Goal: Transaction & Acquisition: Purchase product/service

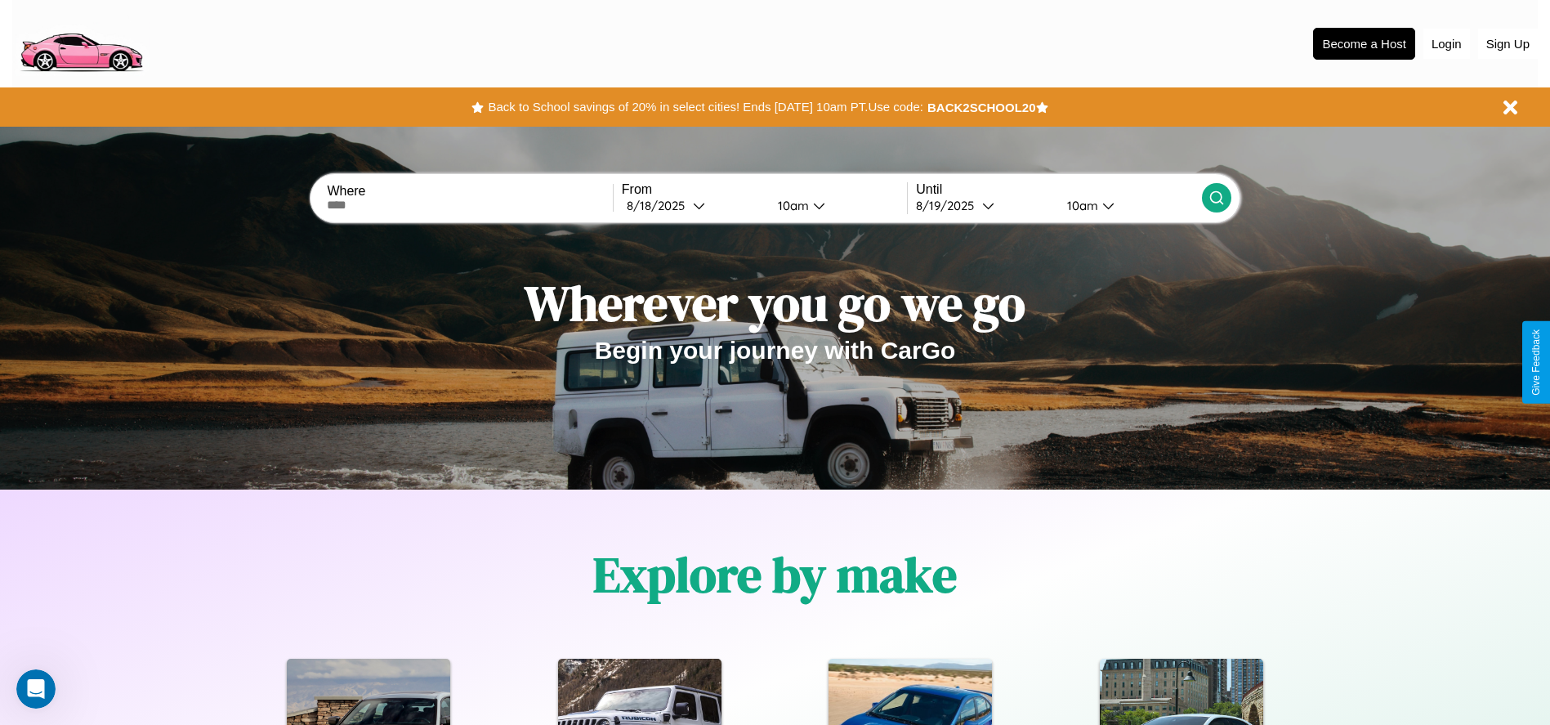
scroll to position [339, 0]
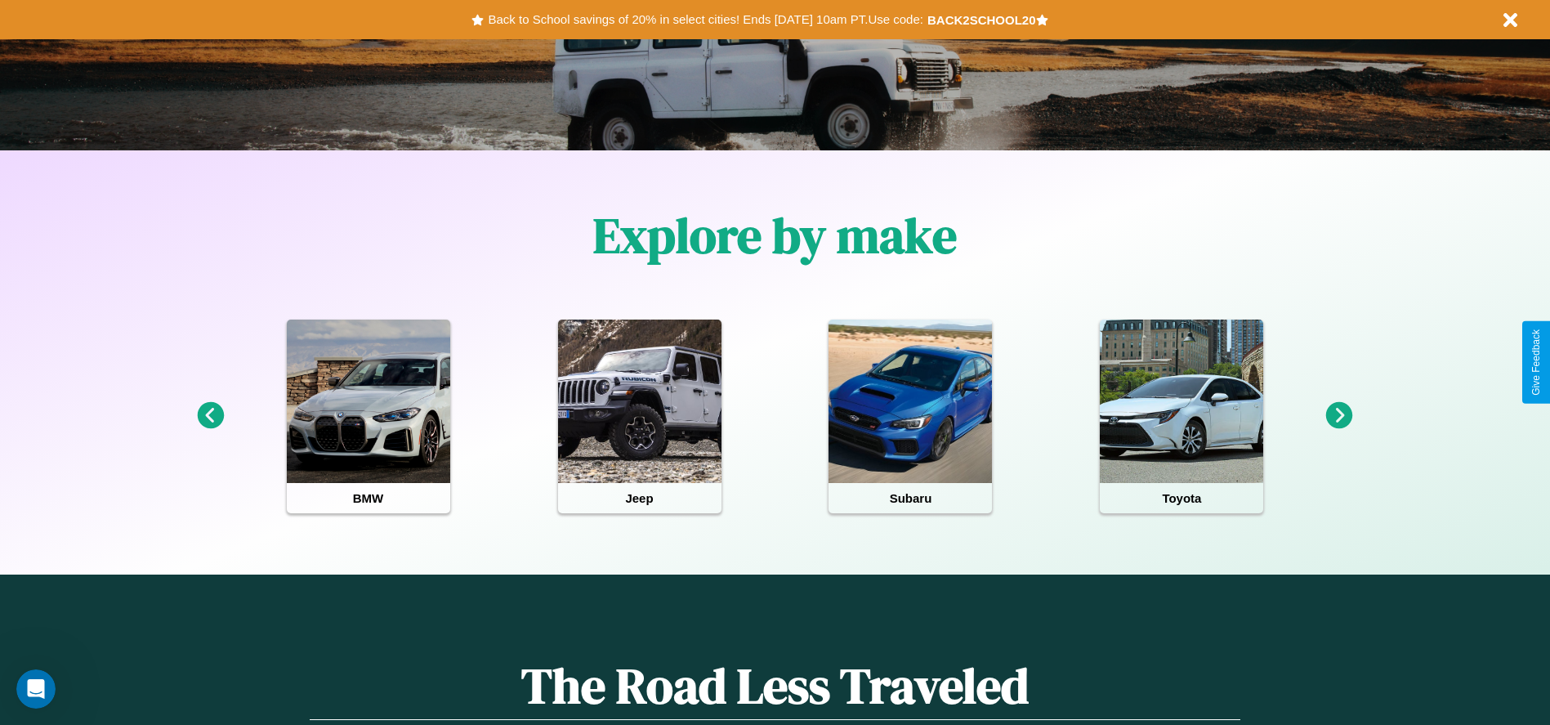
click at [1340, 416] on icon at bounding box center [1340, 415] width 27 height 27
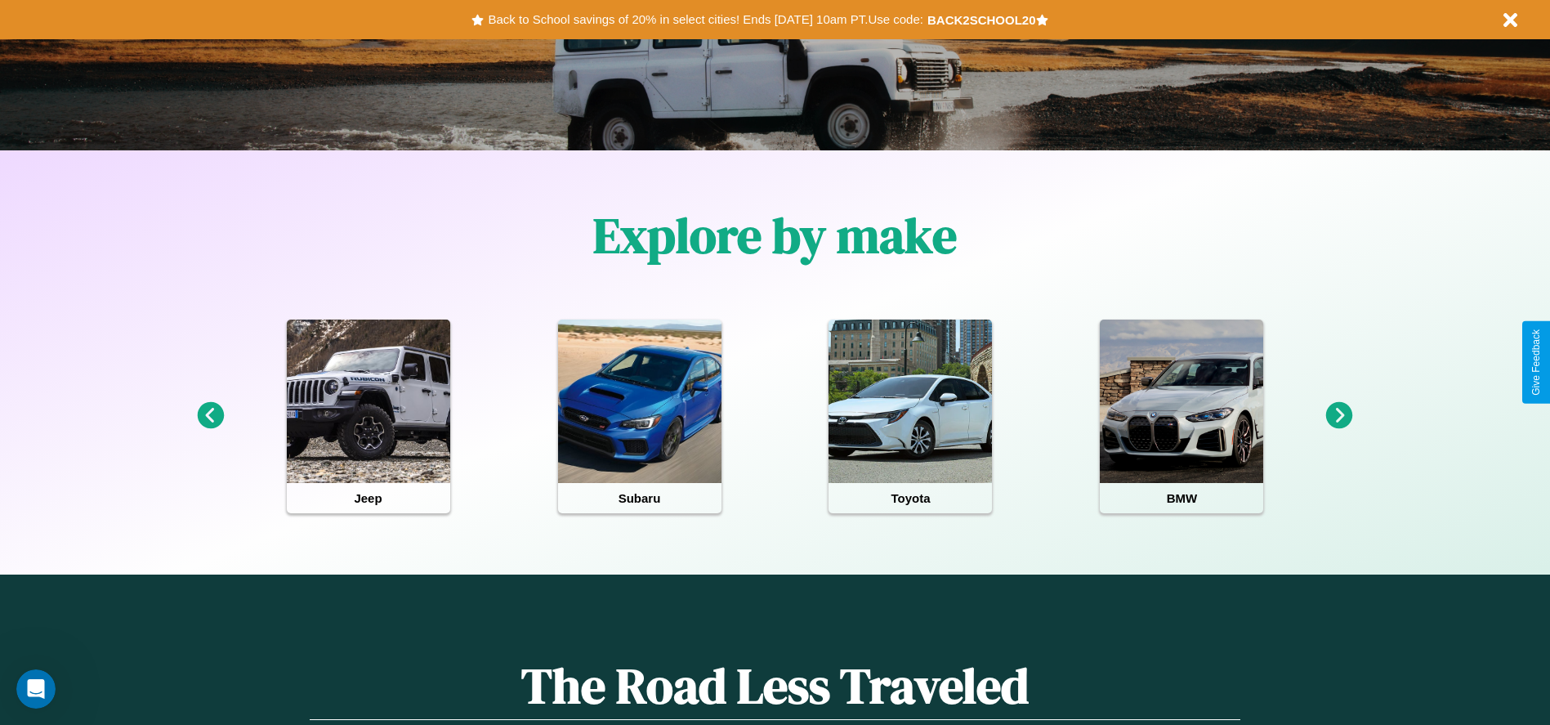
click at [1340, 416] on icon at bounding box center [1340, 415] width 27 height 27
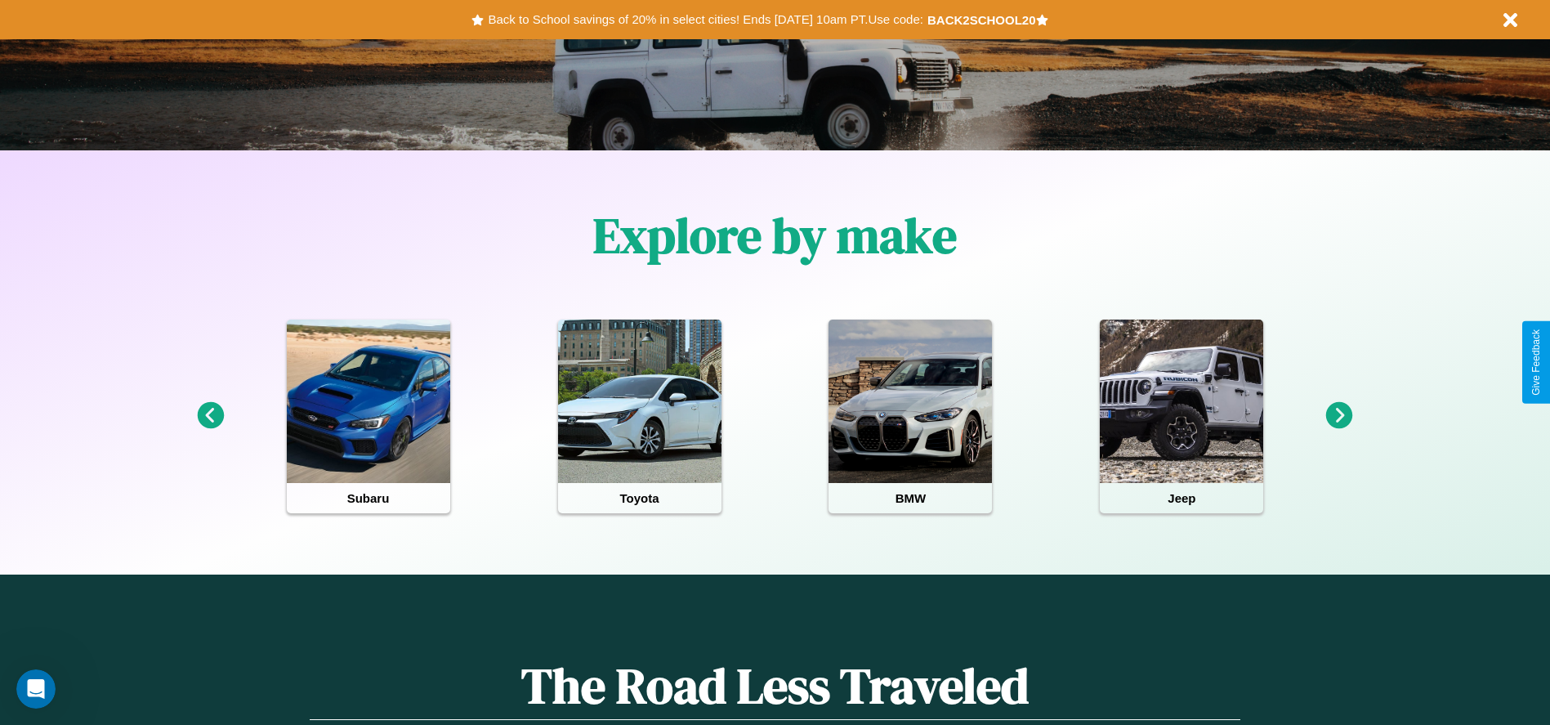
click at [1340, 416] on icon at bounding box center [1340, 415] width 27 height 27
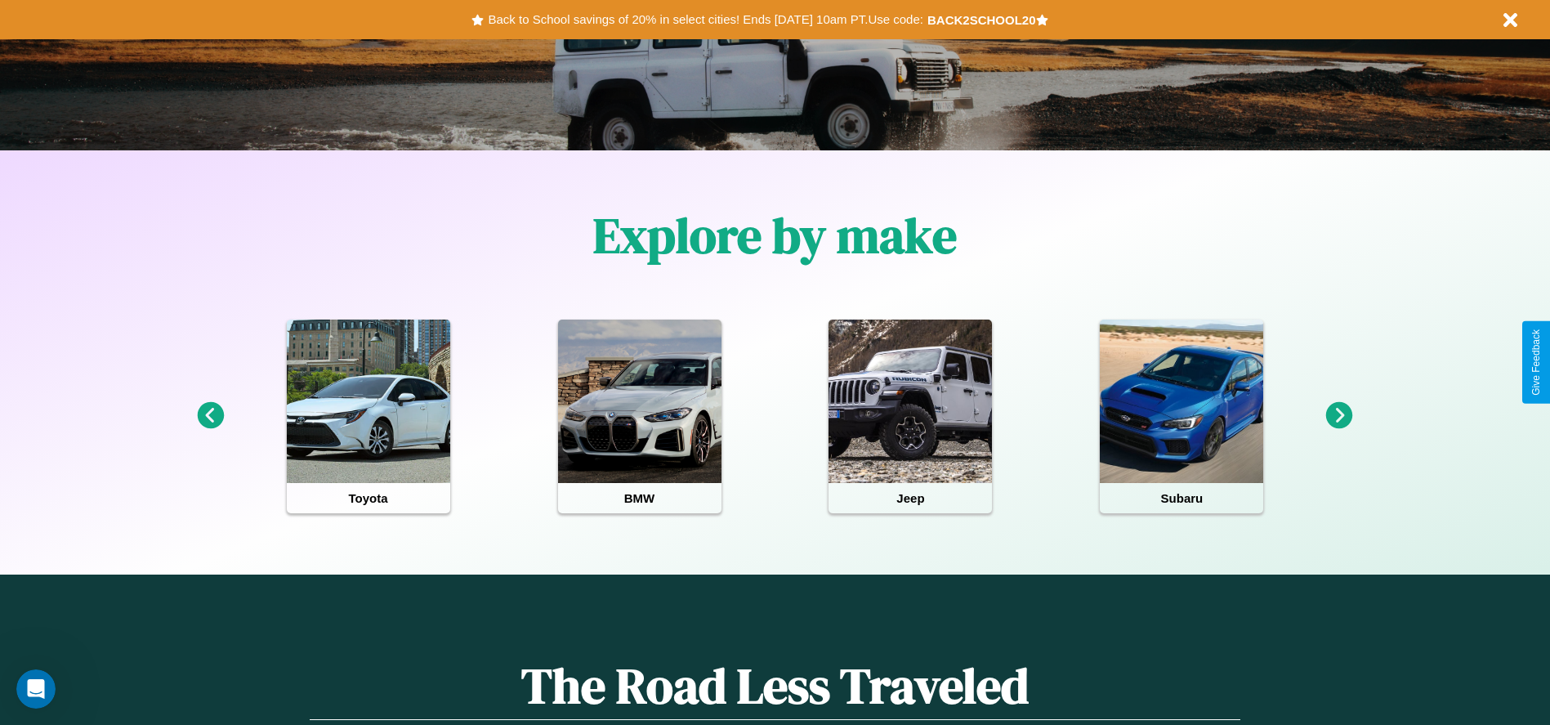
click at [210, 416] on icon at bounding box center [210, 415] width 27 height 27
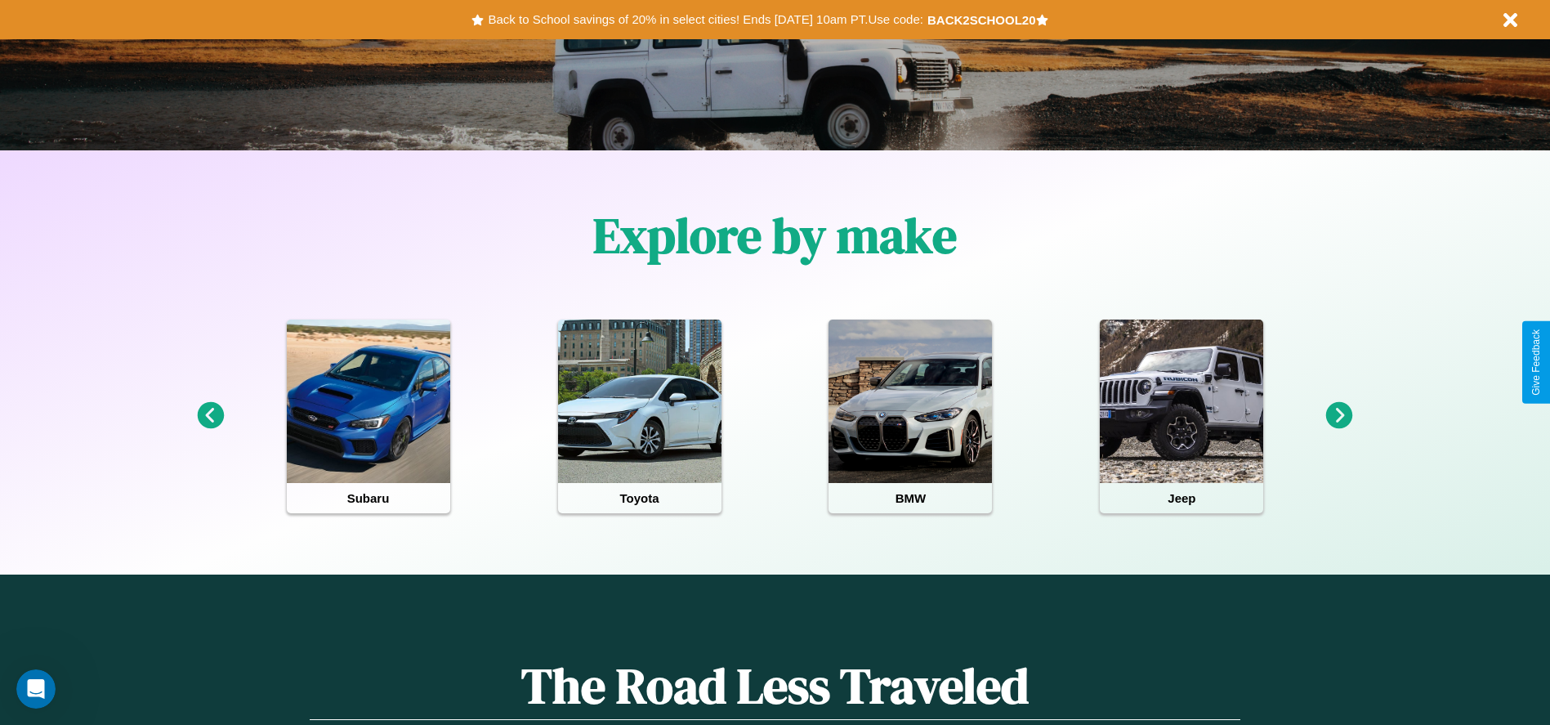
click at [1340, 416] on icon at bounding box center [1340, 415] width 27 height 27
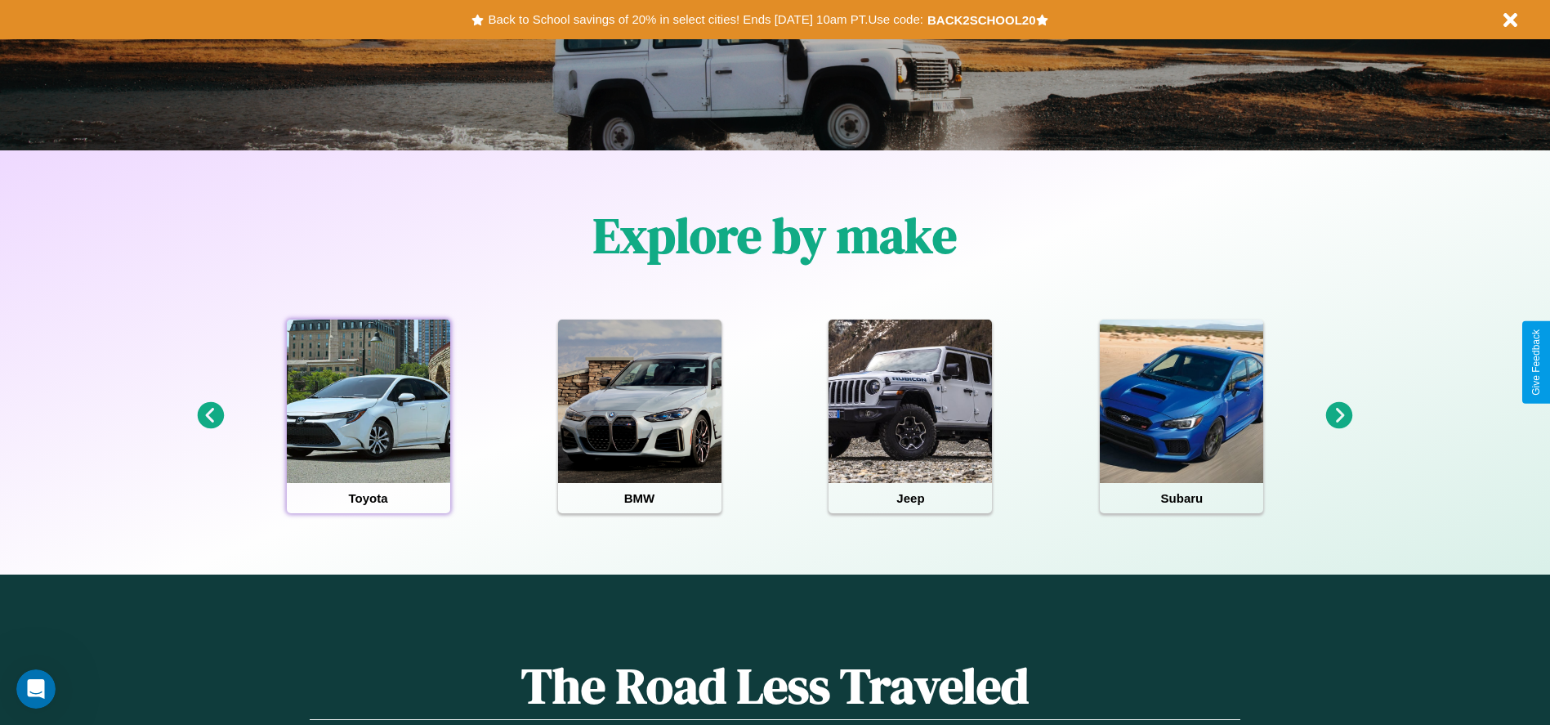
click at [368, 416] on div at bounding box center [368, 401] width 163 height 163
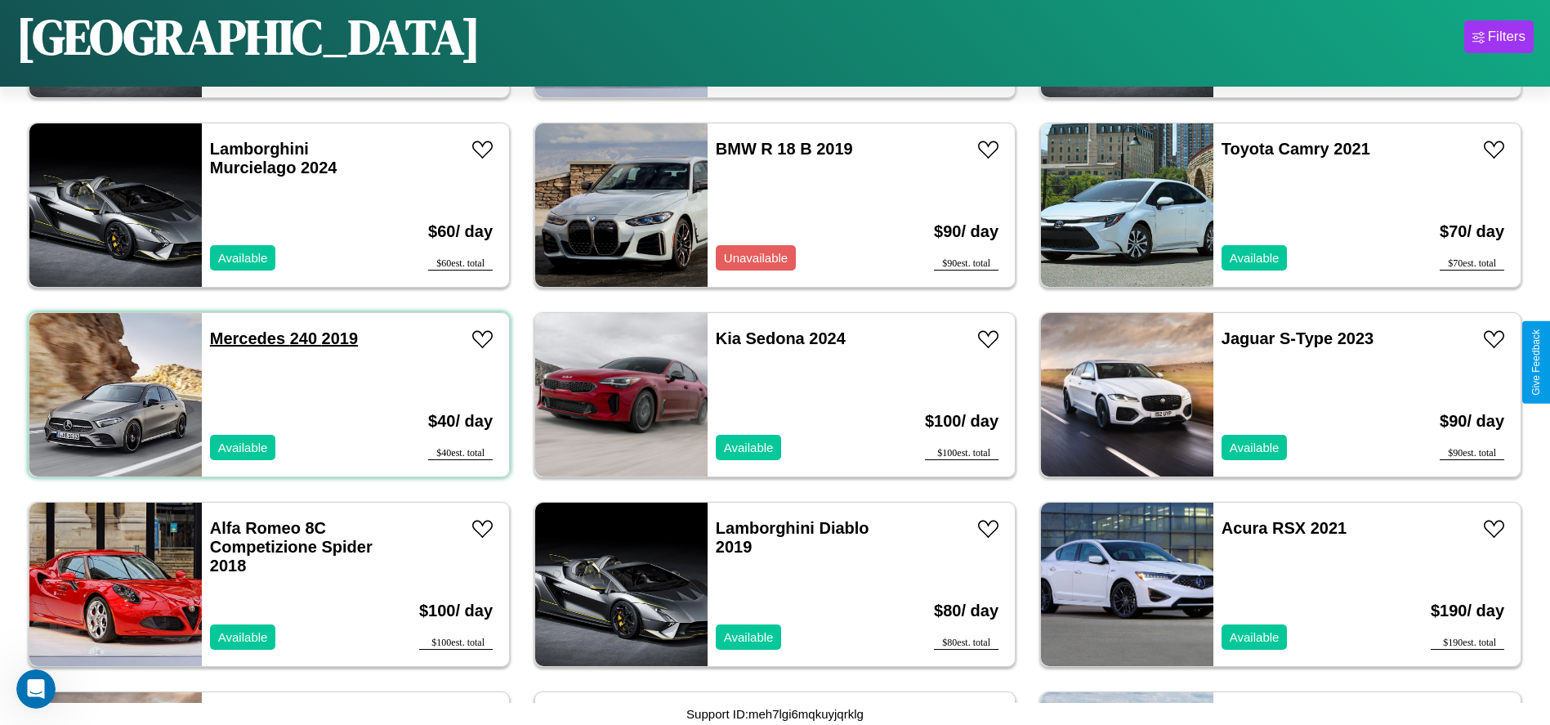
click at [245, 338] on link "Mercedes 240 2019" at bounding box center [284, 338] width 148 height 18
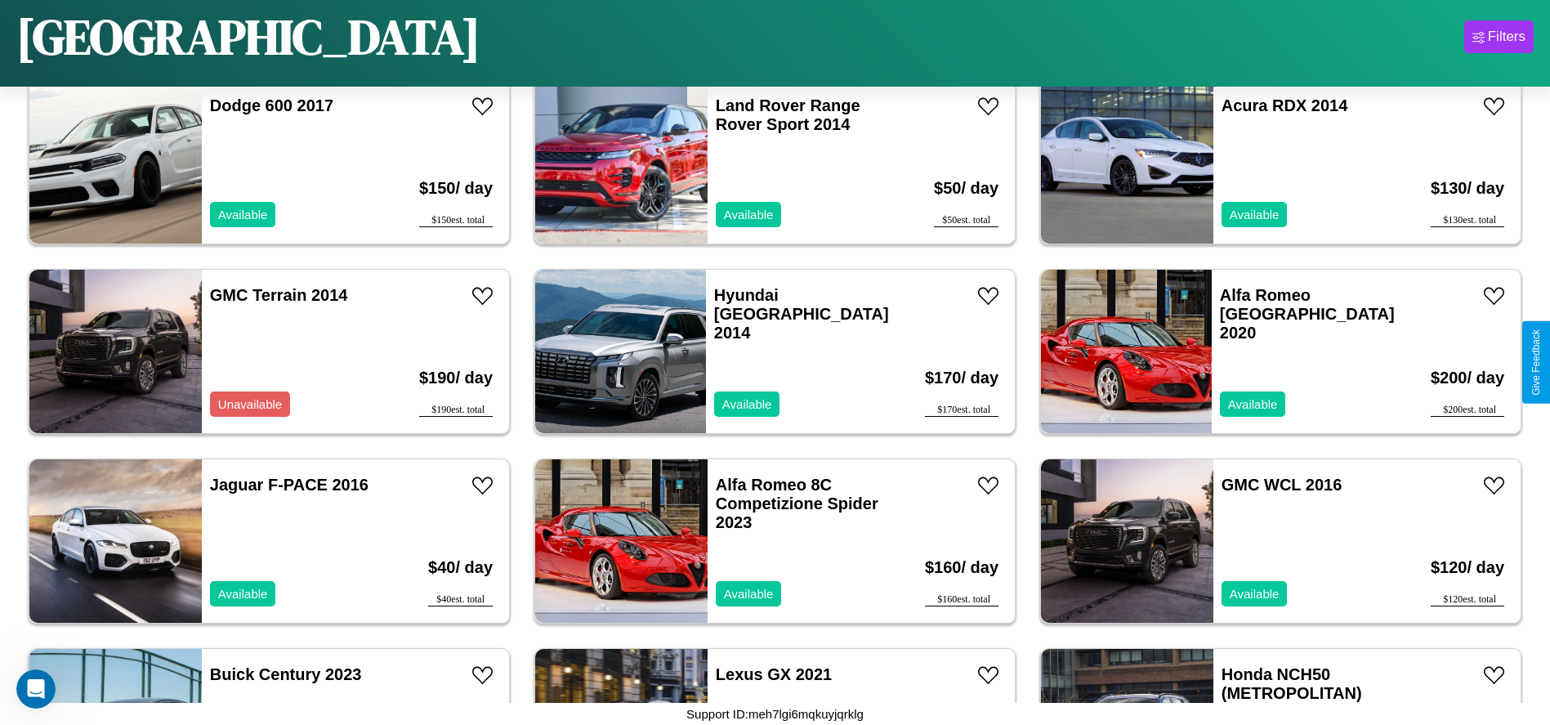
scroll to position [8336, 0]
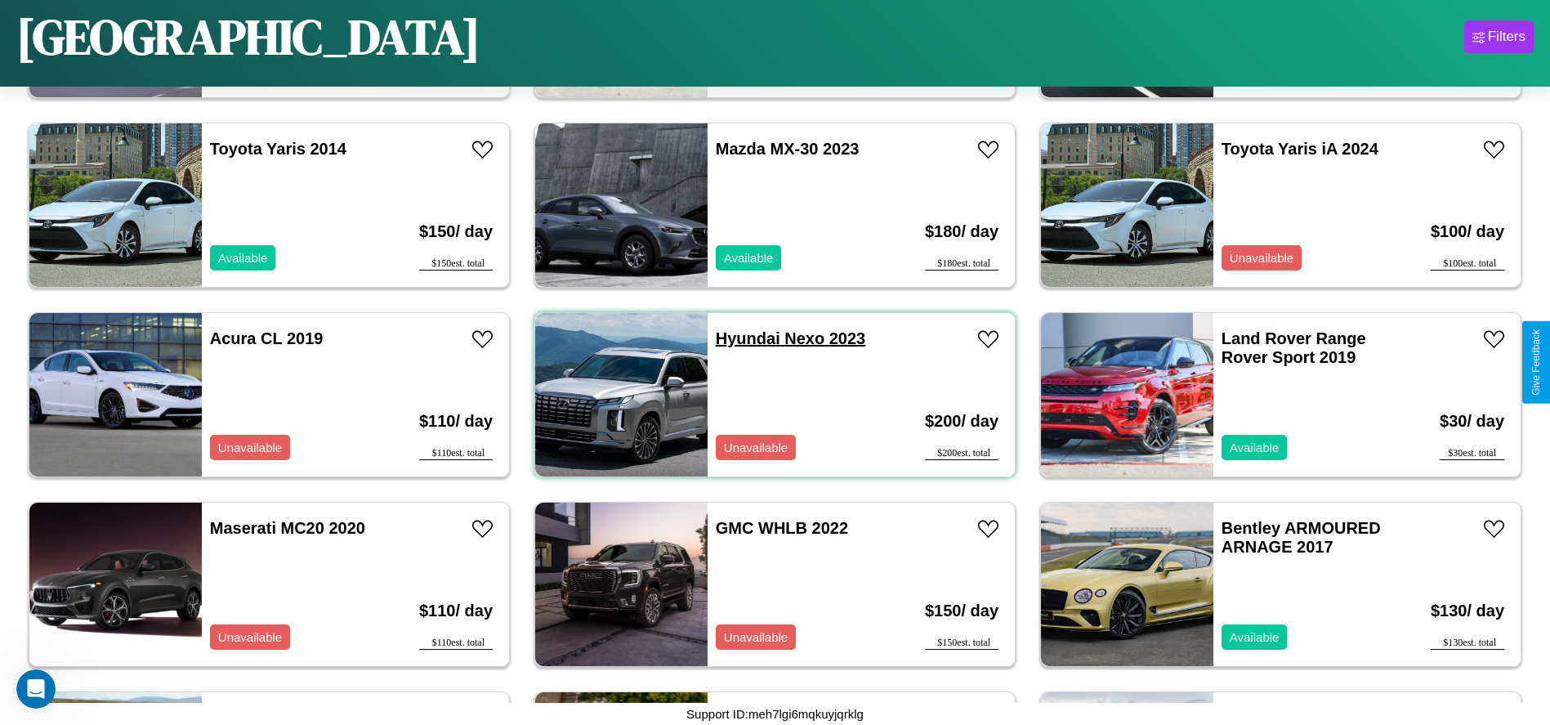
click at [742, 338] on link "Hyundai Nexo 2023" at bounding box center [791, 338] width 150 height 18
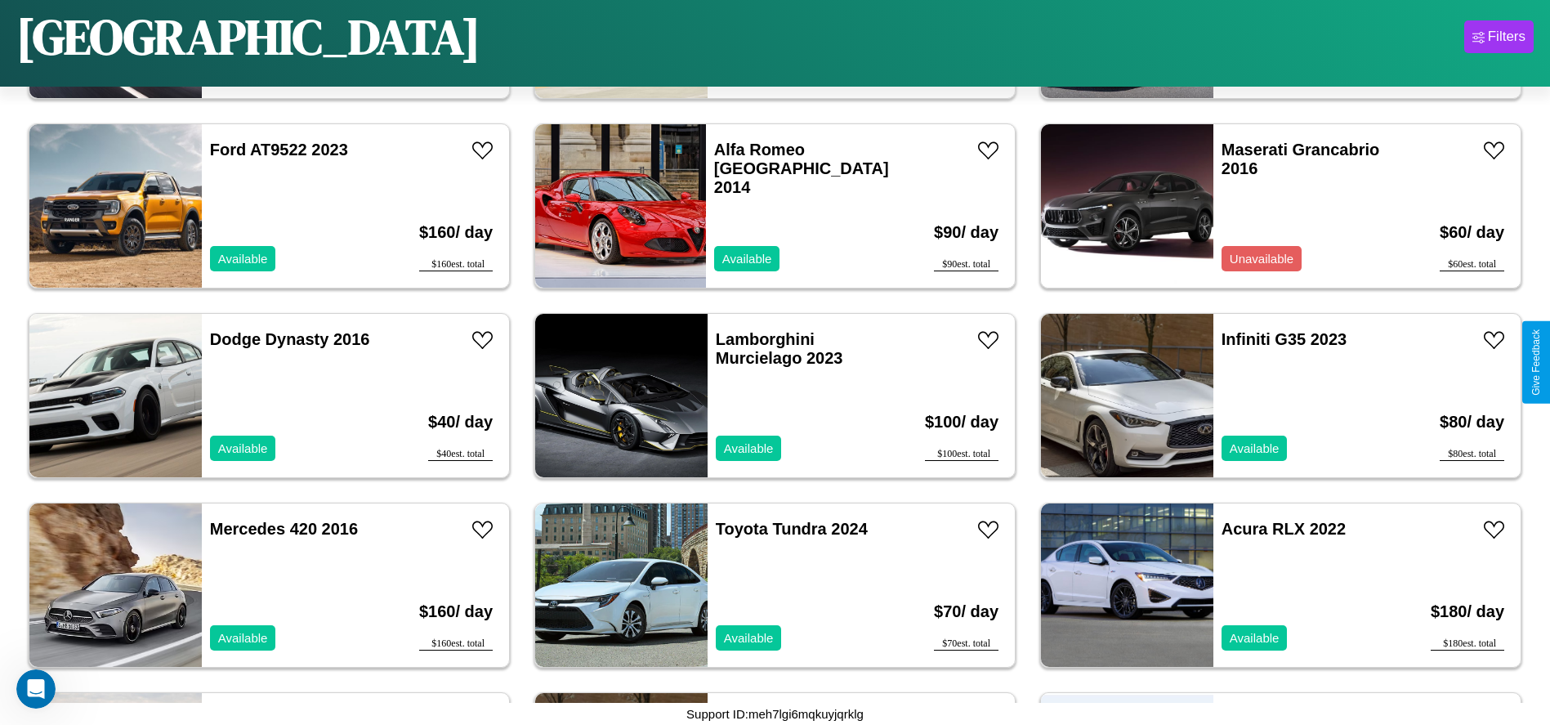
scroll to position [3216, 0]
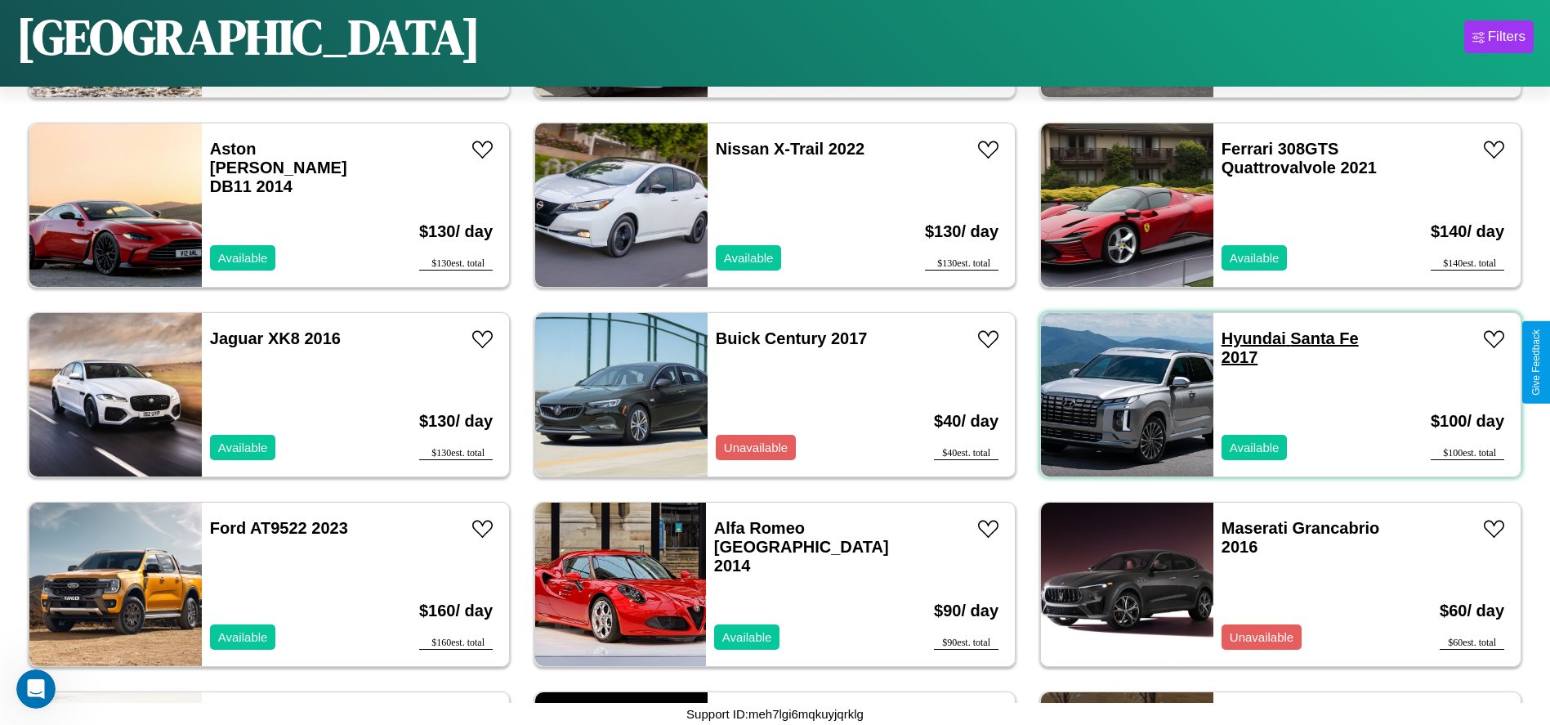
click at [1244, 338] on link "Hyundai Santa Fe 2017" at bounding box center [1290, 347] width 137 height 37
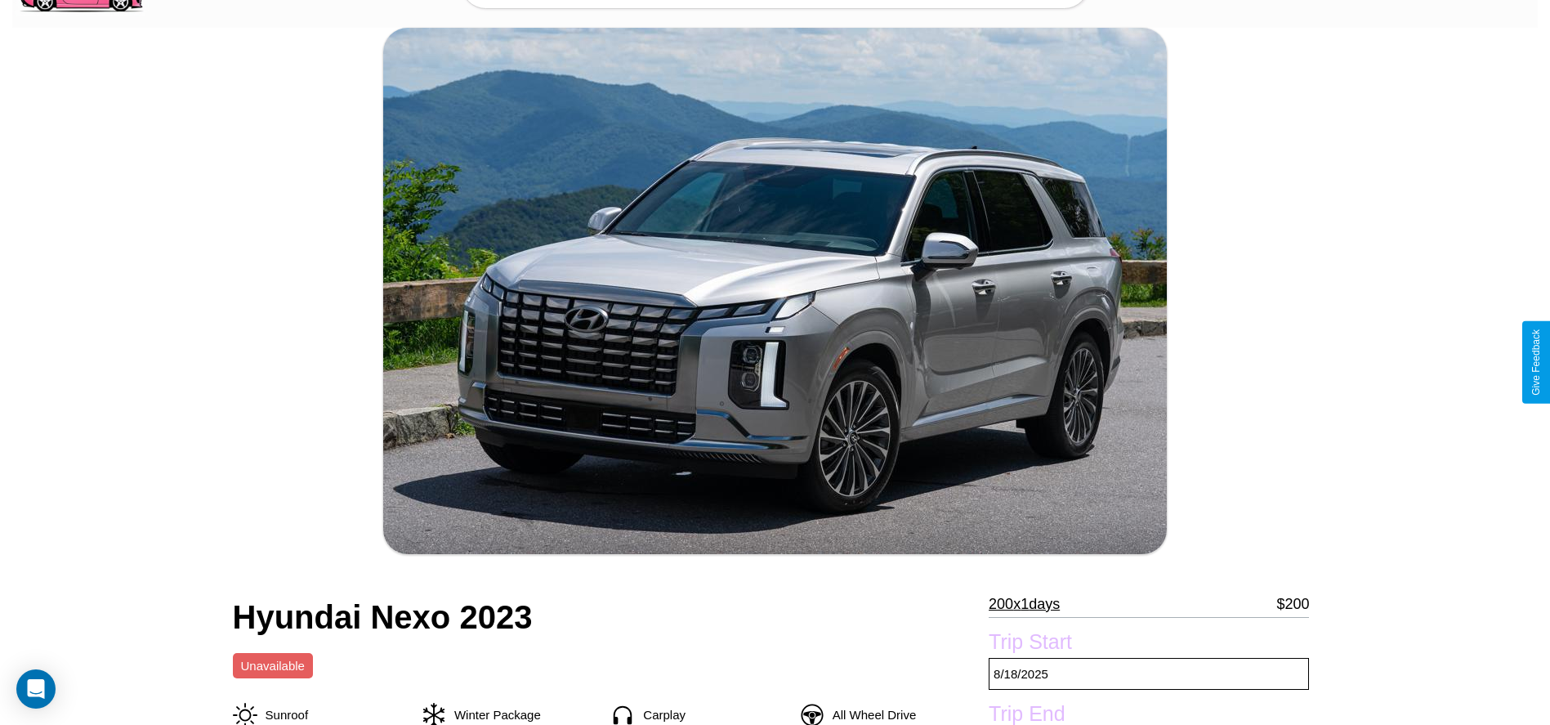
scroll to position [775, 0]
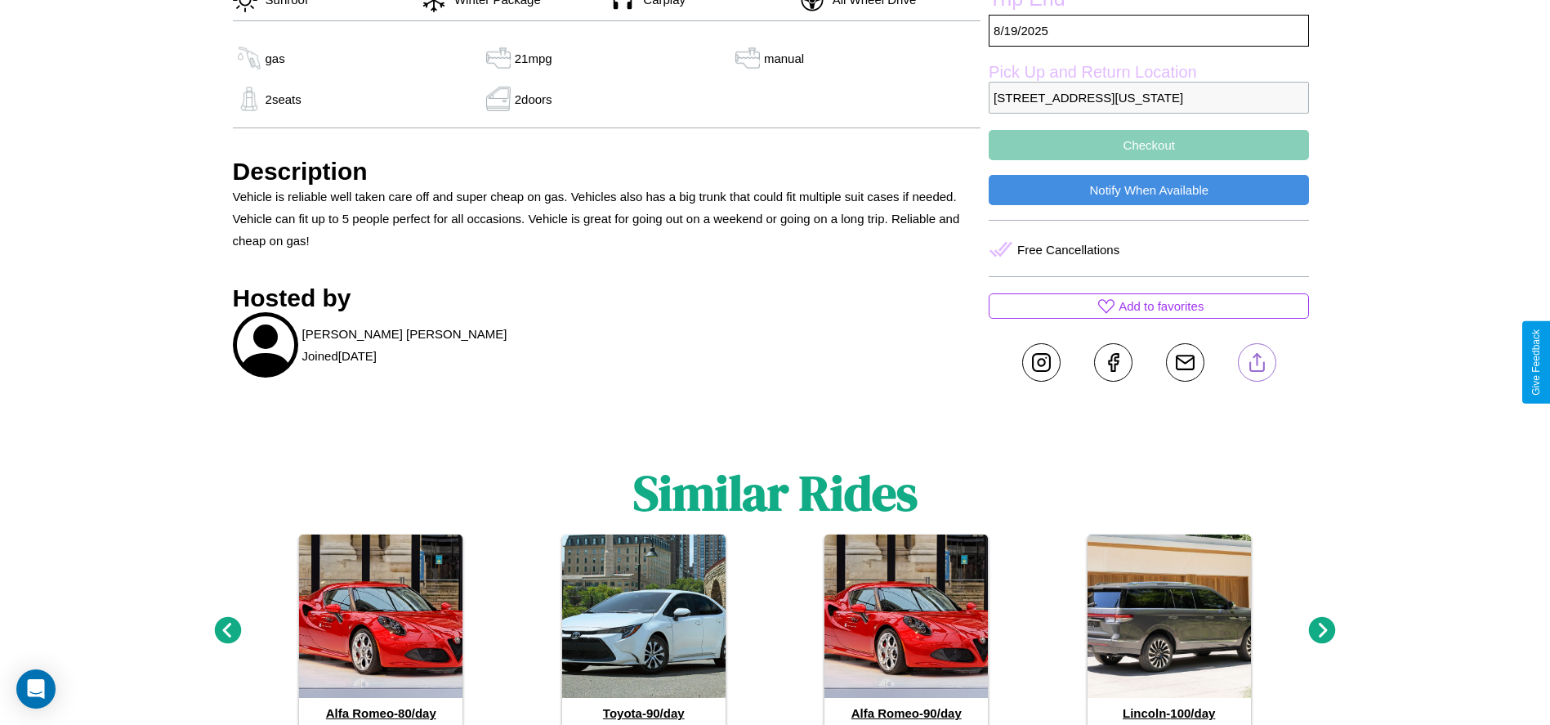
click at [1257, 362] on line at bounding box center [1257, 359] width 0 height 11
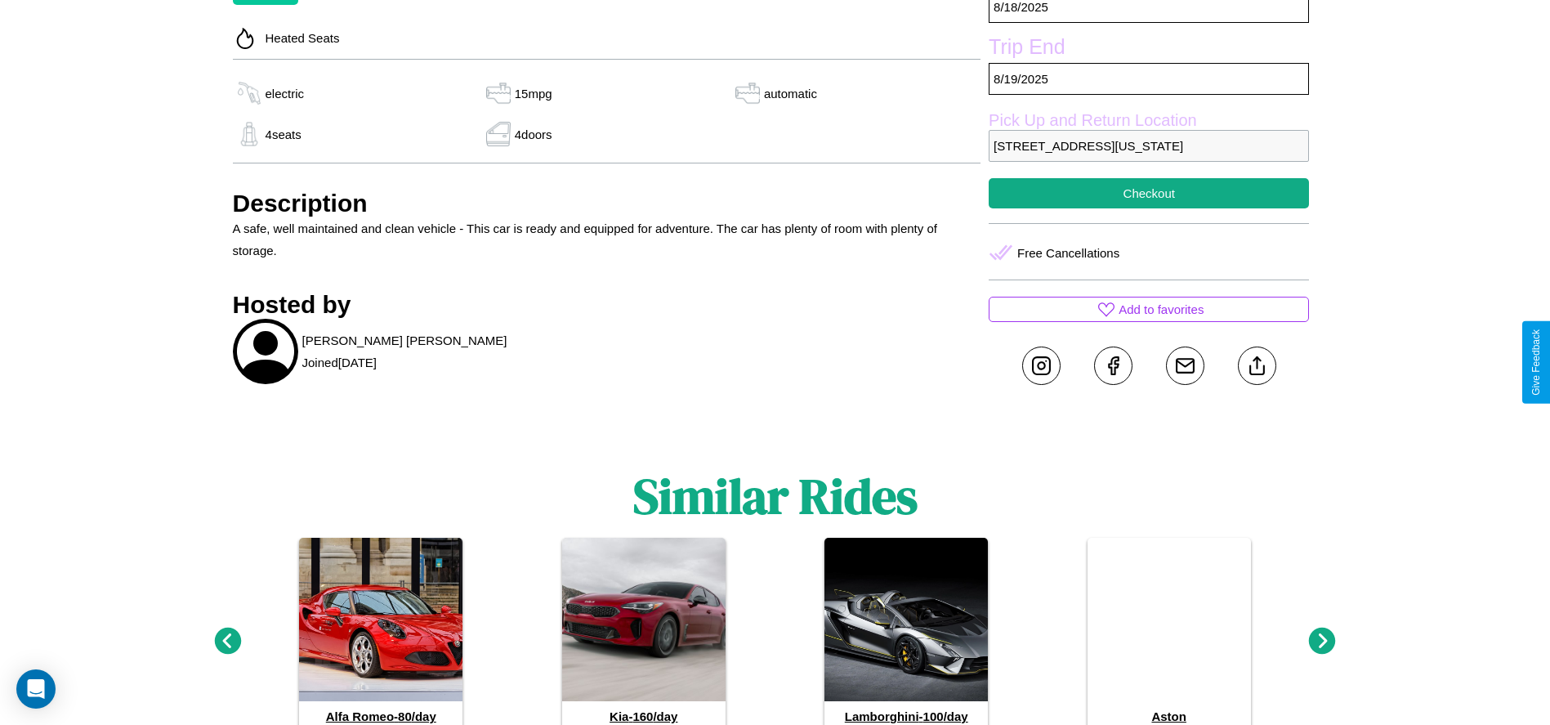
scroll to position [788, 0]
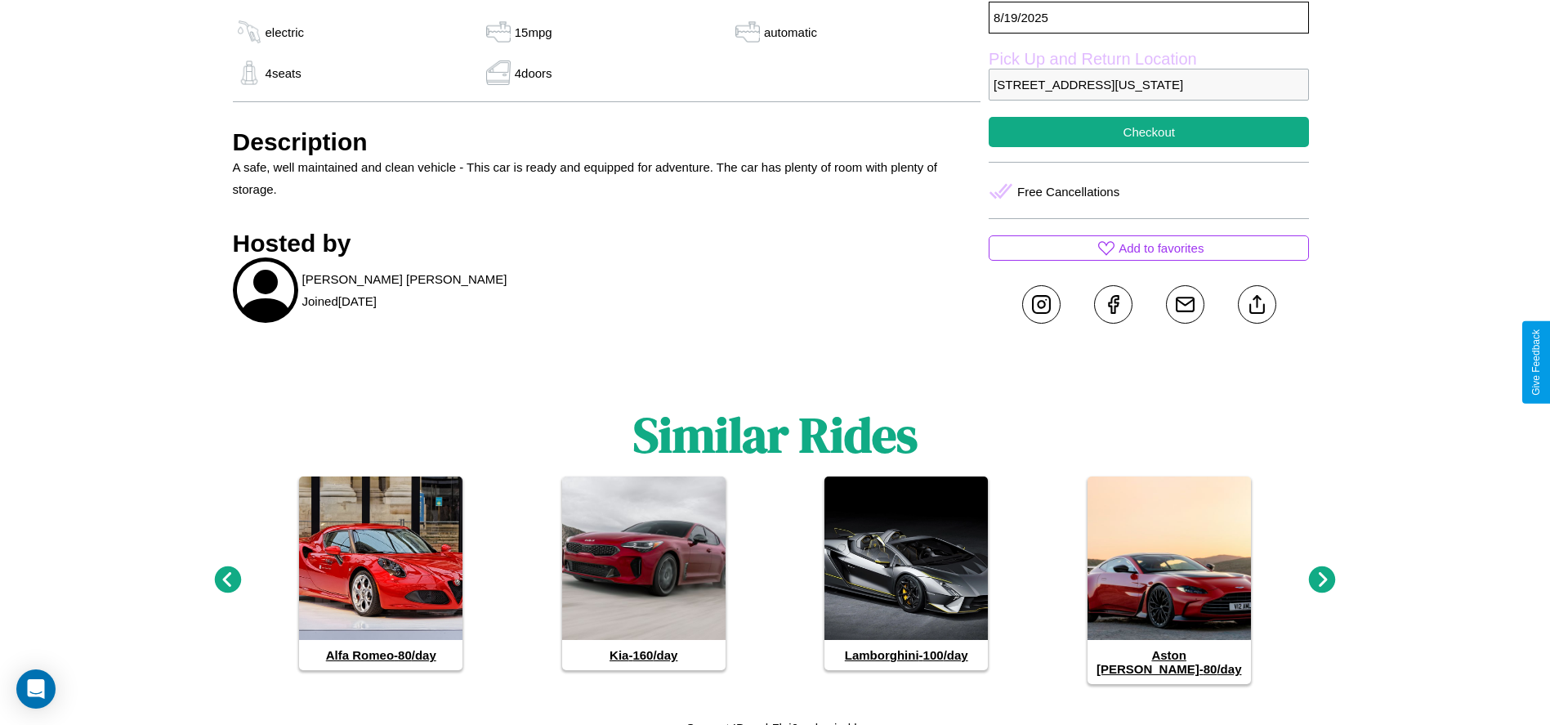
click at [1322, 573] on icon at bounding box center [1322, 579] width 27 height 27
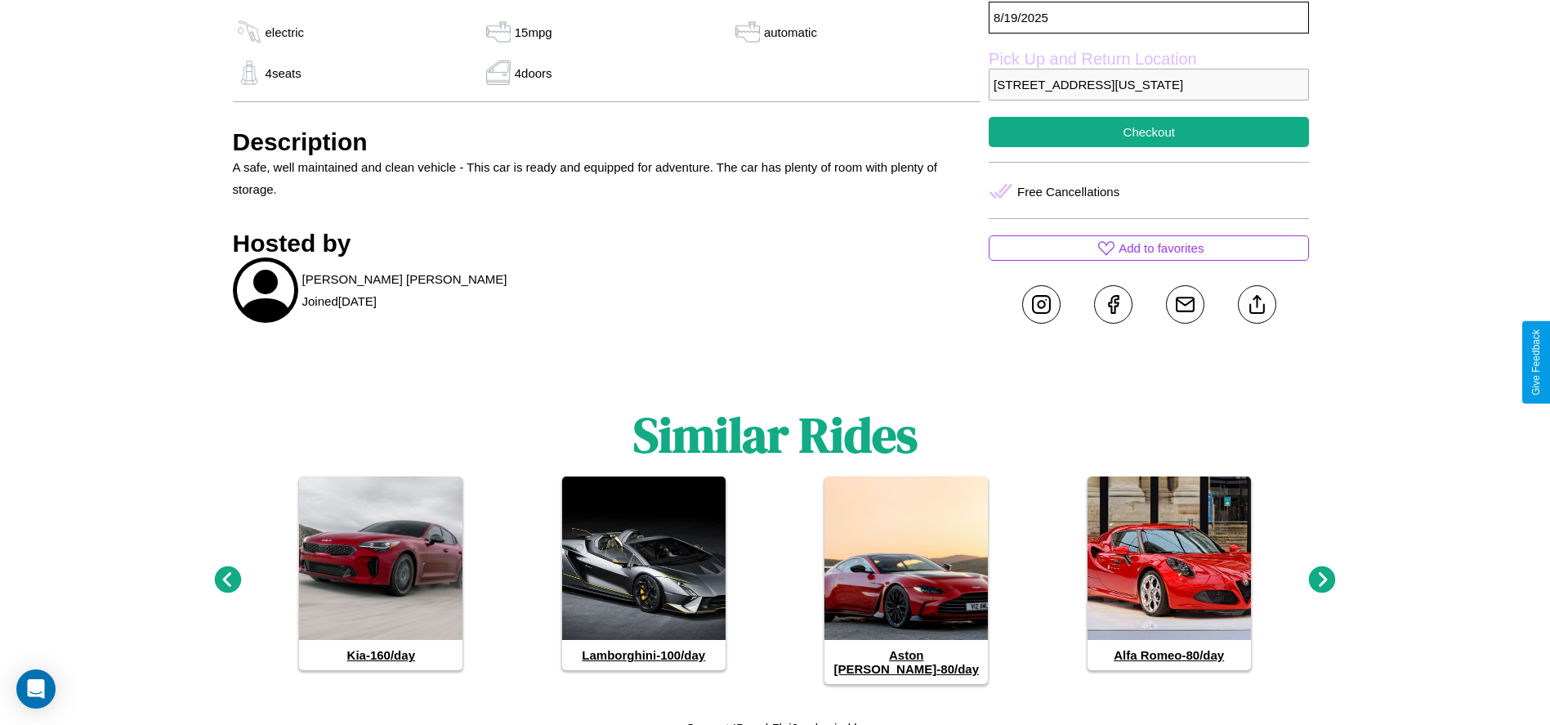
click at [1322, 573] on icon at bounding box center [1322, 579] width 27 height 27
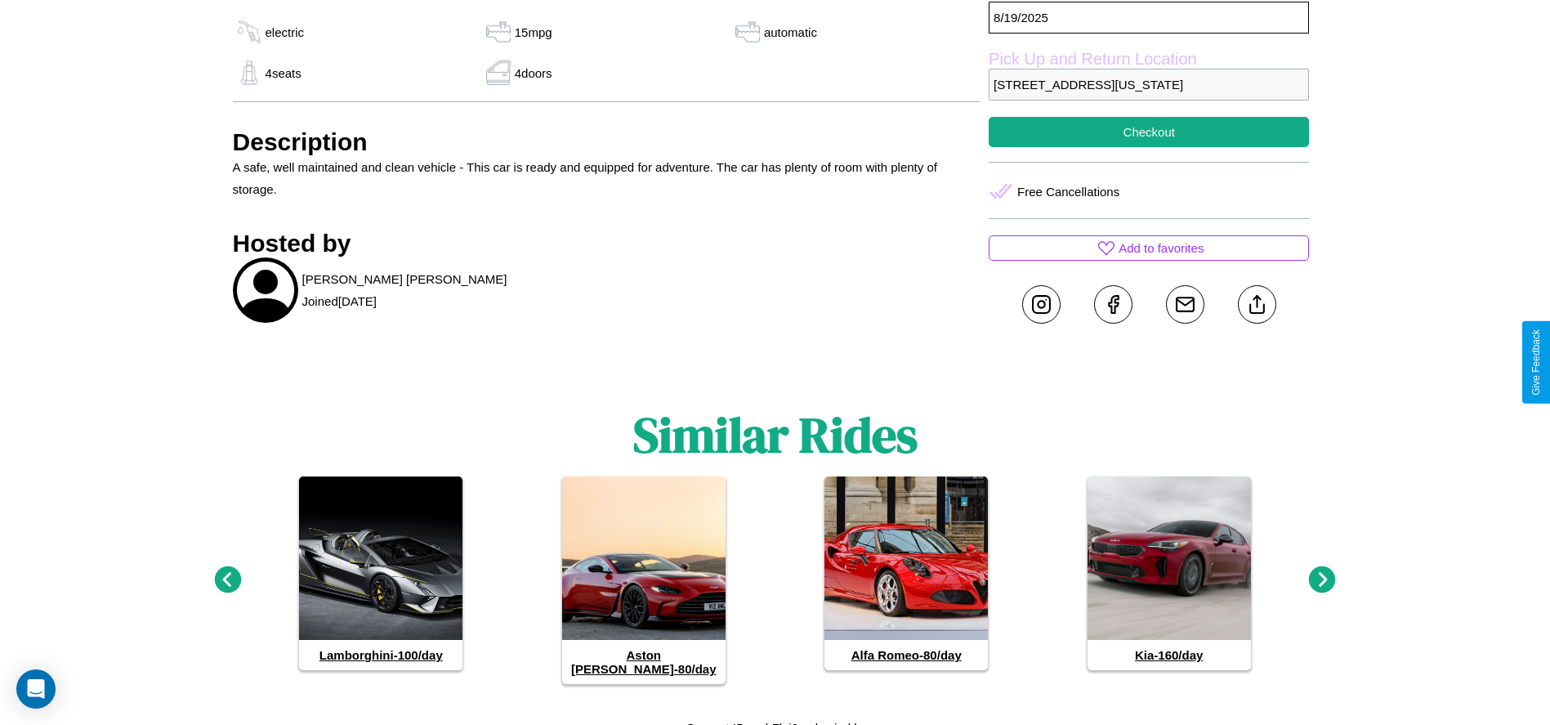
click at [227, 573] on icon at bounding box center [227, 579] width 27 height 27
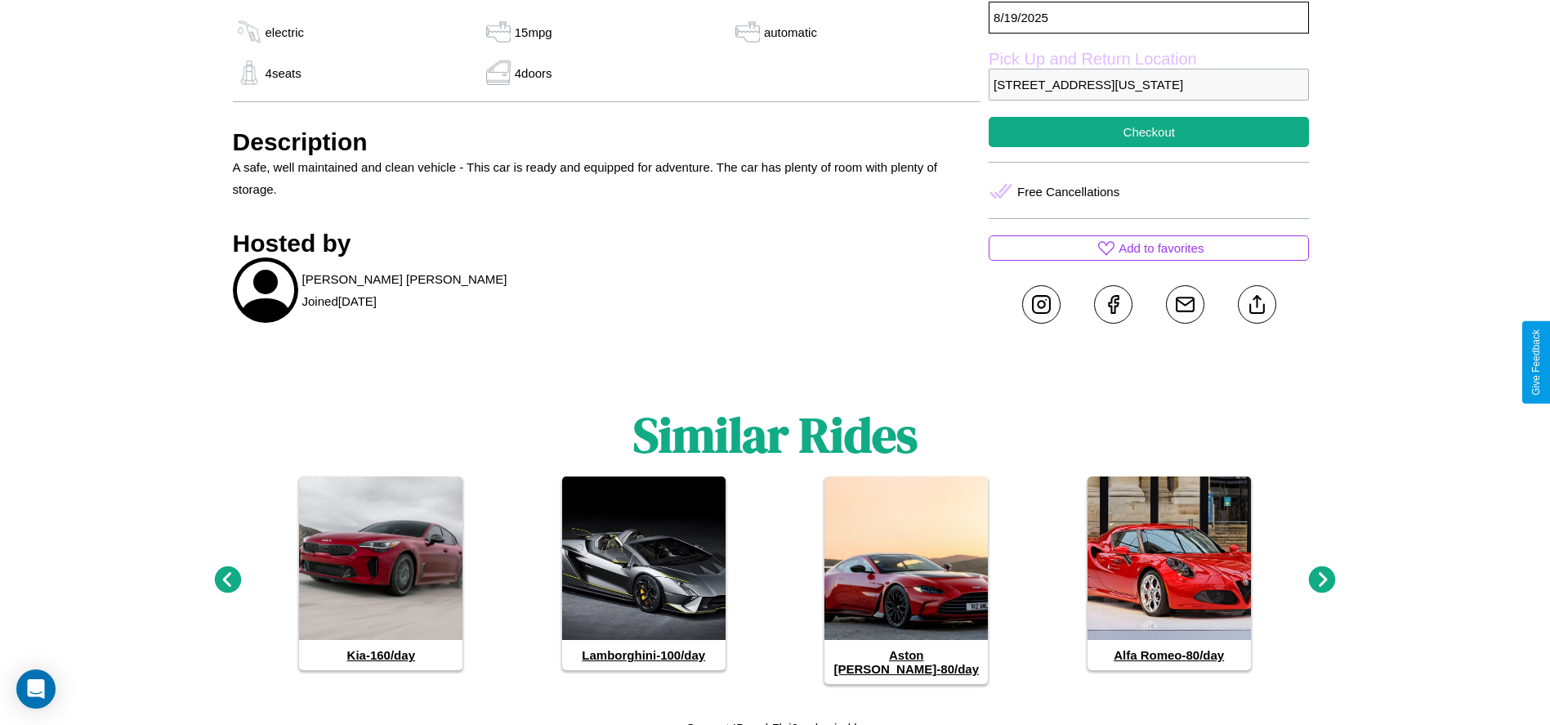
click at [227, 573] on icon at bounding box center [227, 579] width 27 height 27
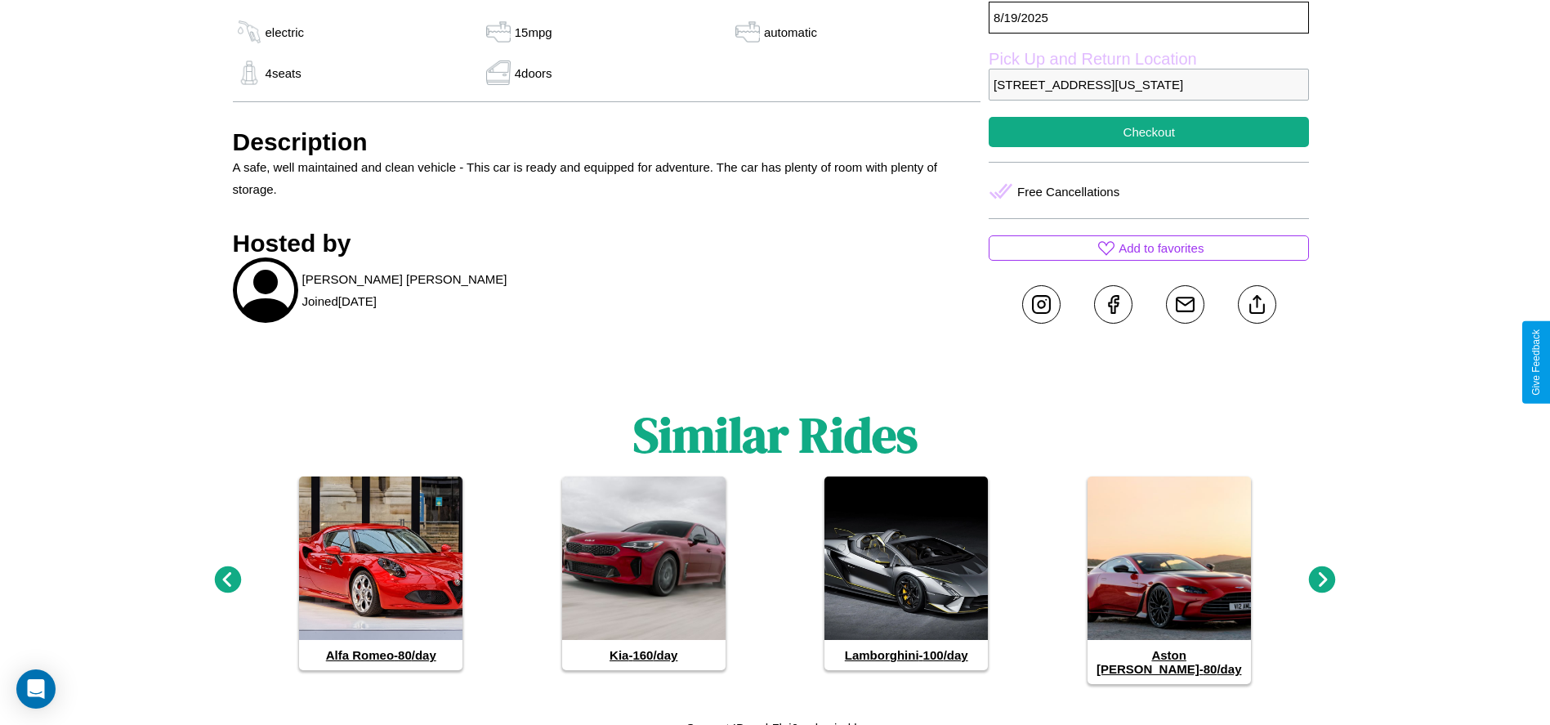
click at [1322, 573] on icon at bounding box center [1322, 579] width 27 height 27
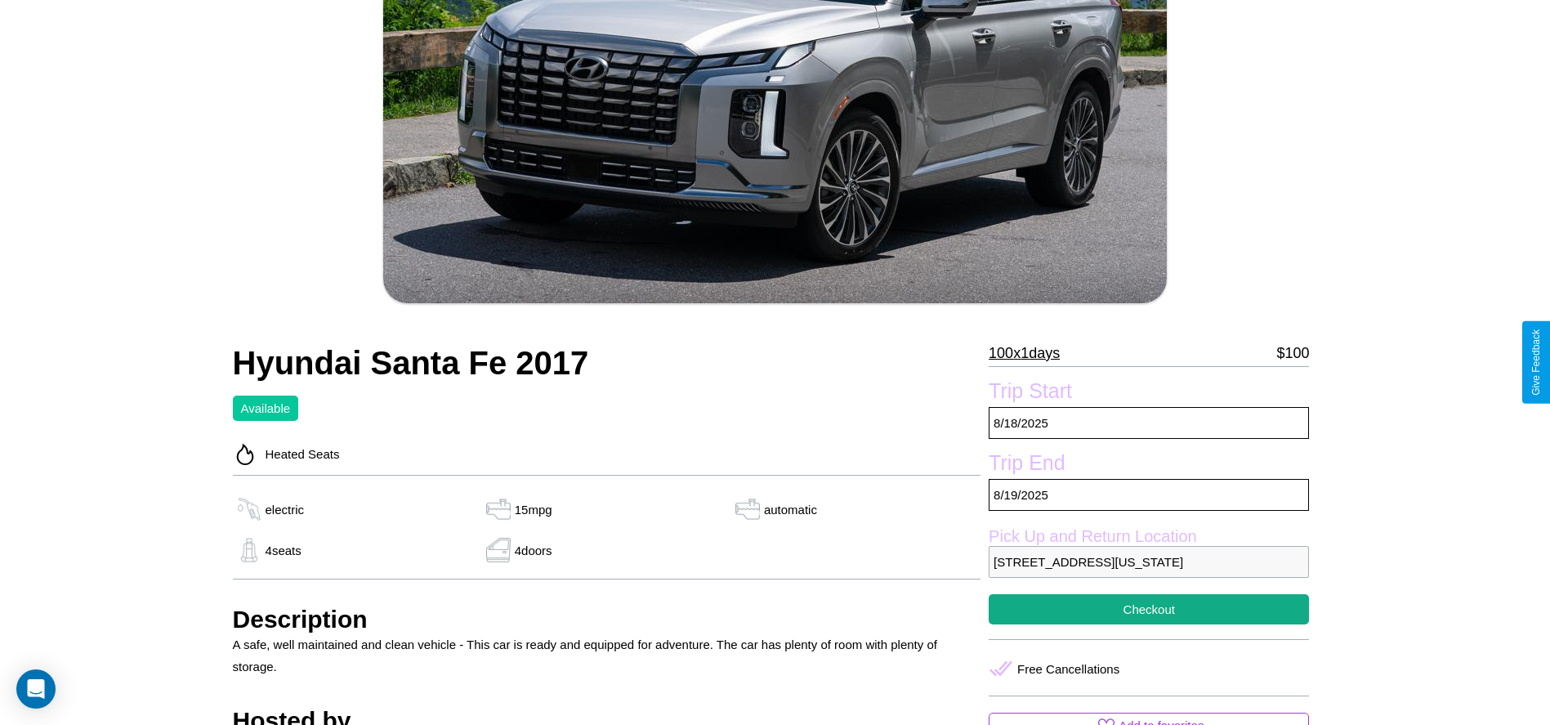
scroll to position [302, 0]
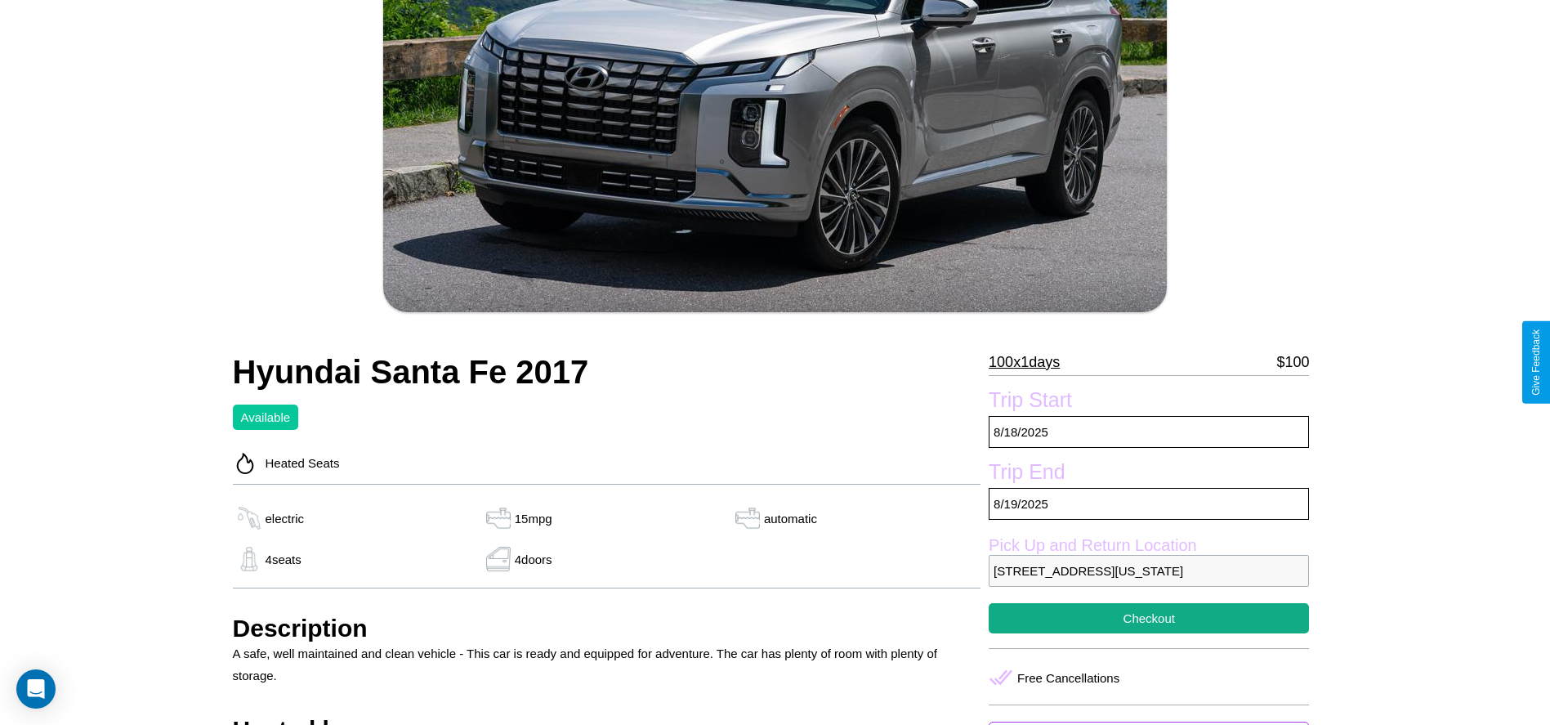
click at [1031, 362] on p "100 x 1 days" at bounding box center [1024, 362] width 71 height 26
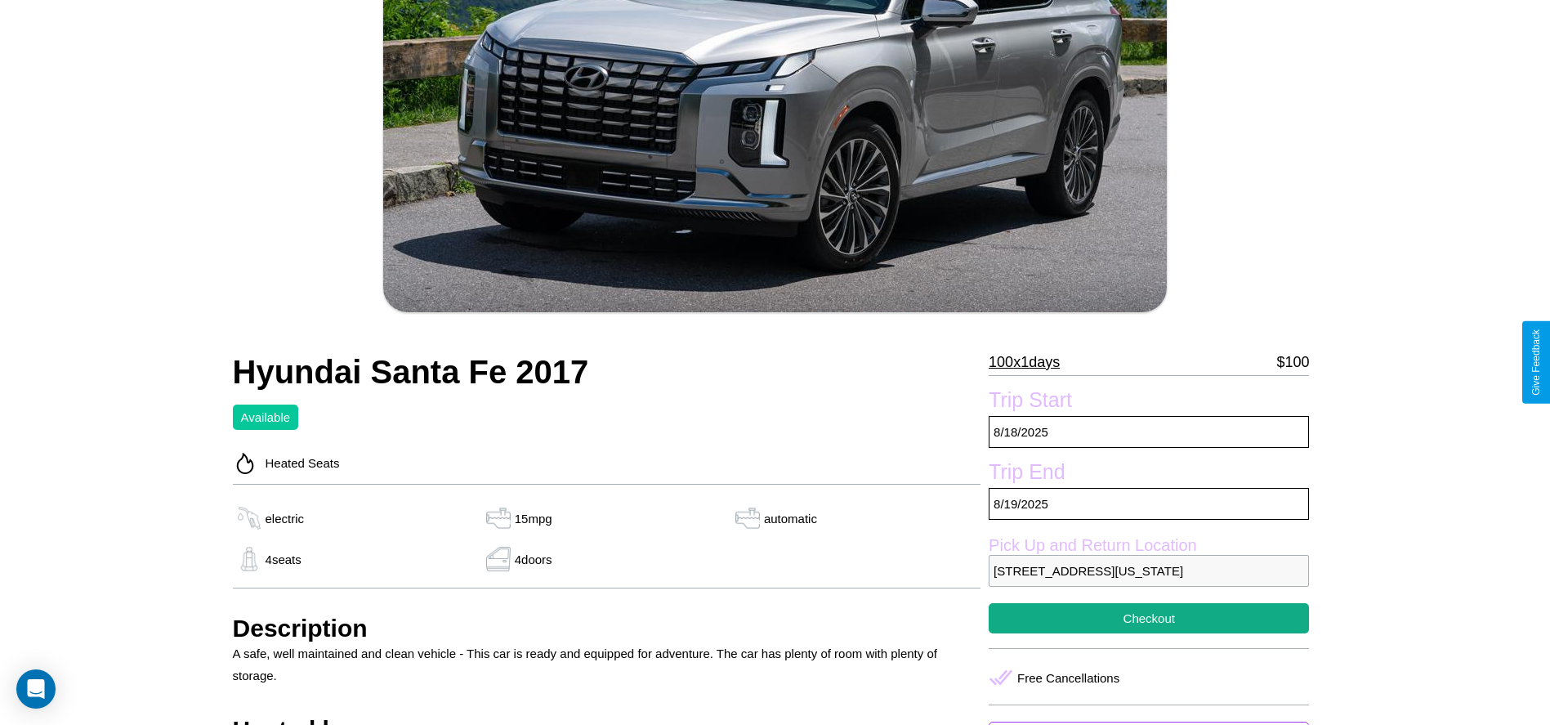
click at [1031, 362] on p "100 x 1 days" at bounding box center [1024, 362] width 71 height 26
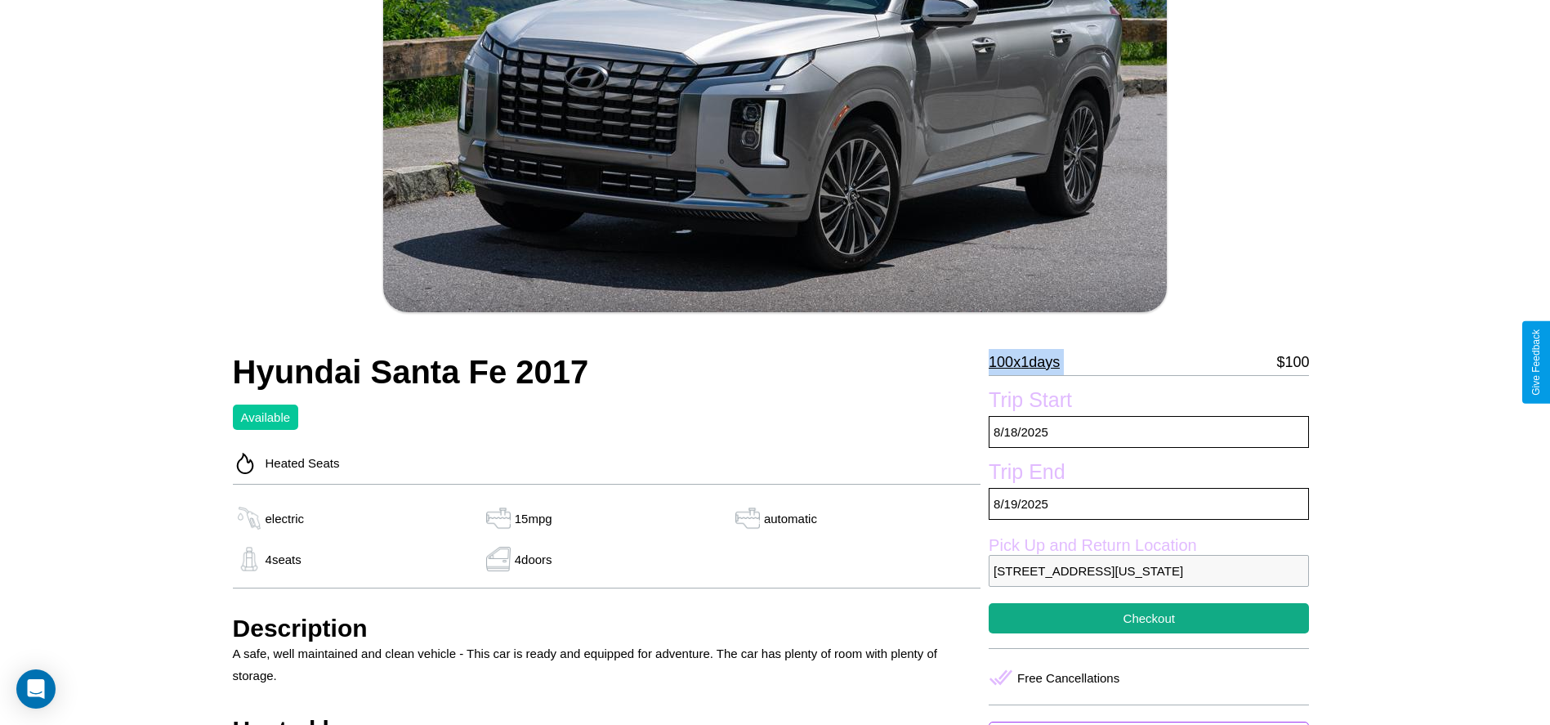
click at [1031, 362] on p "100 x 1 days" at bounding box center [1024, 362] width 71 height 26
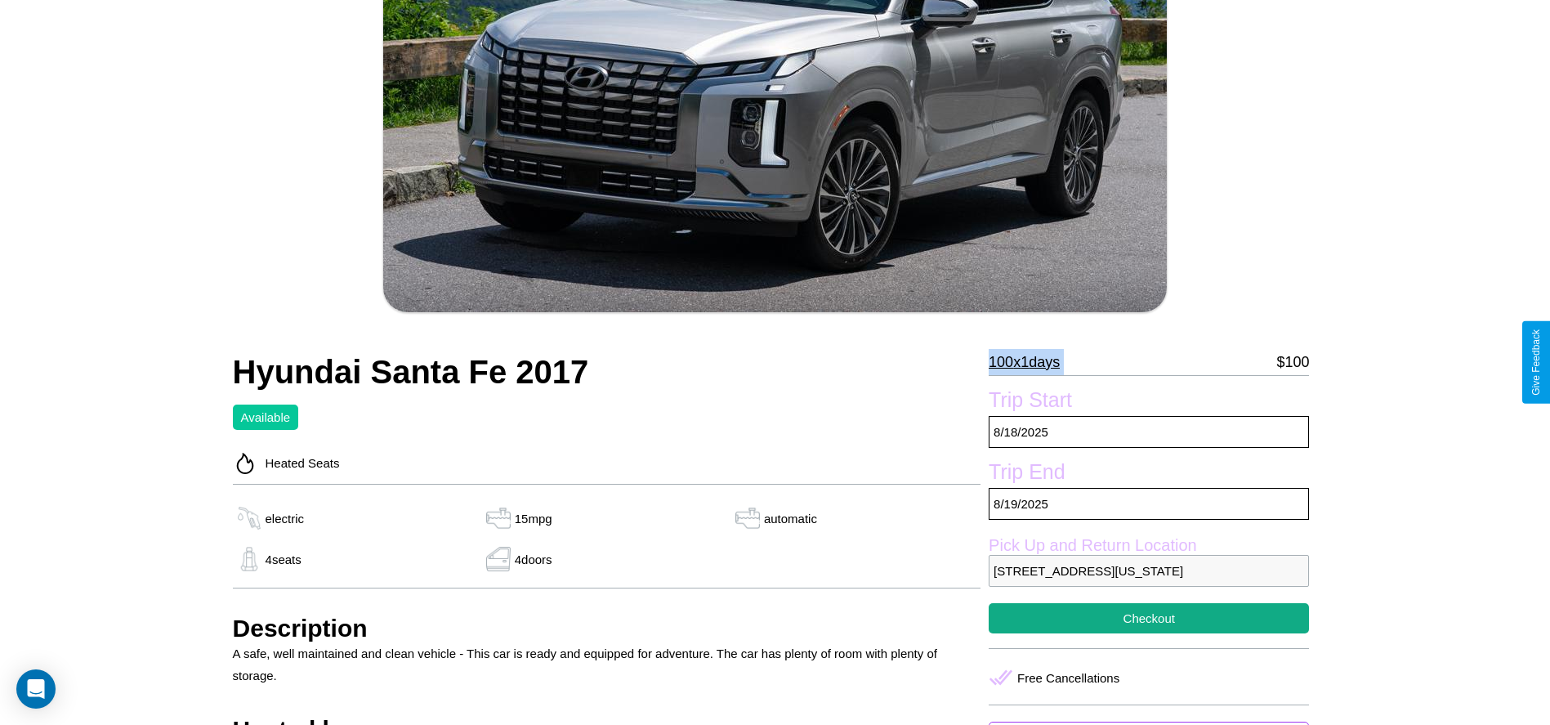
click at [1031, 362] on p "100 x 1 days" at bounding box center [1024, 362] width 71 height 26
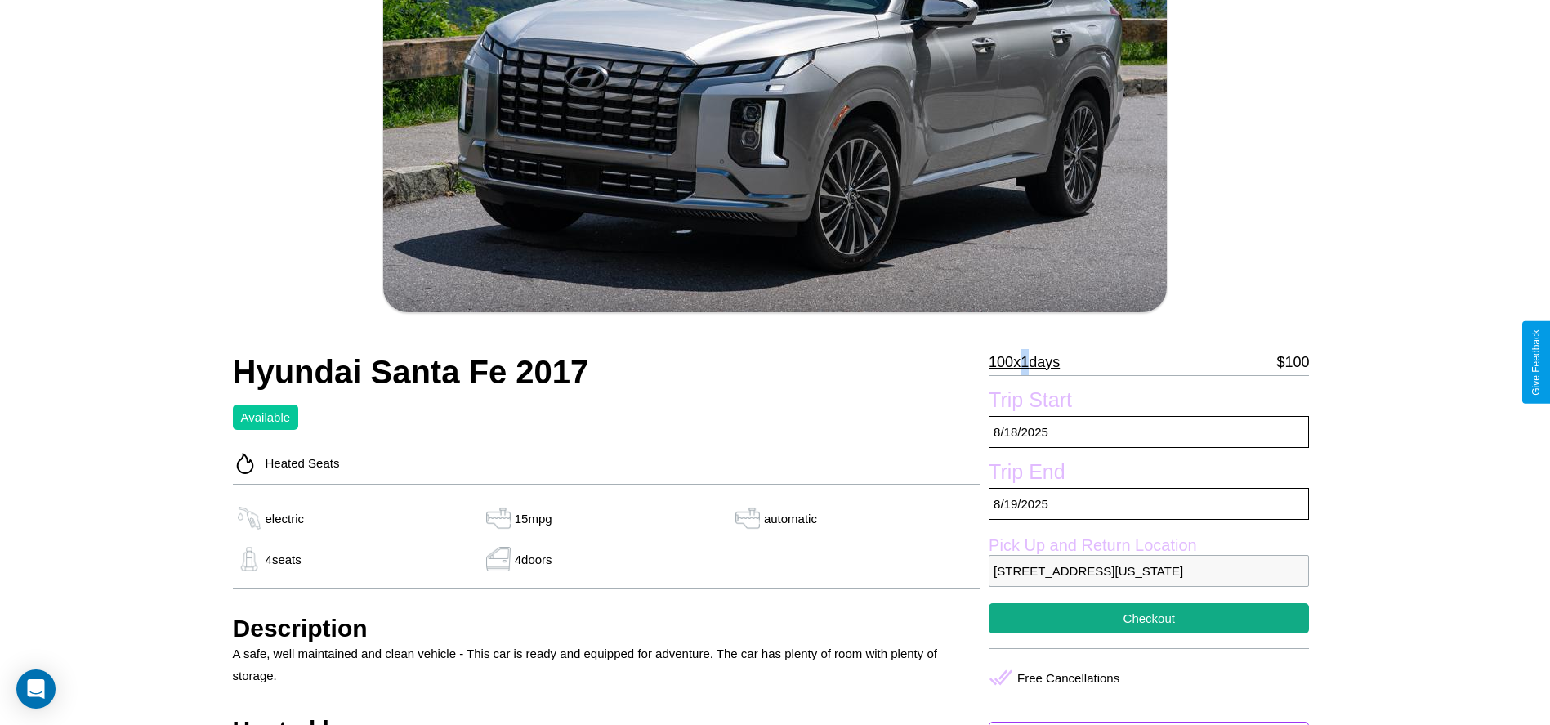
click at [1031, 362] on p "100 x 1 days" at bounding box center [1024, 362] width 71 height 26
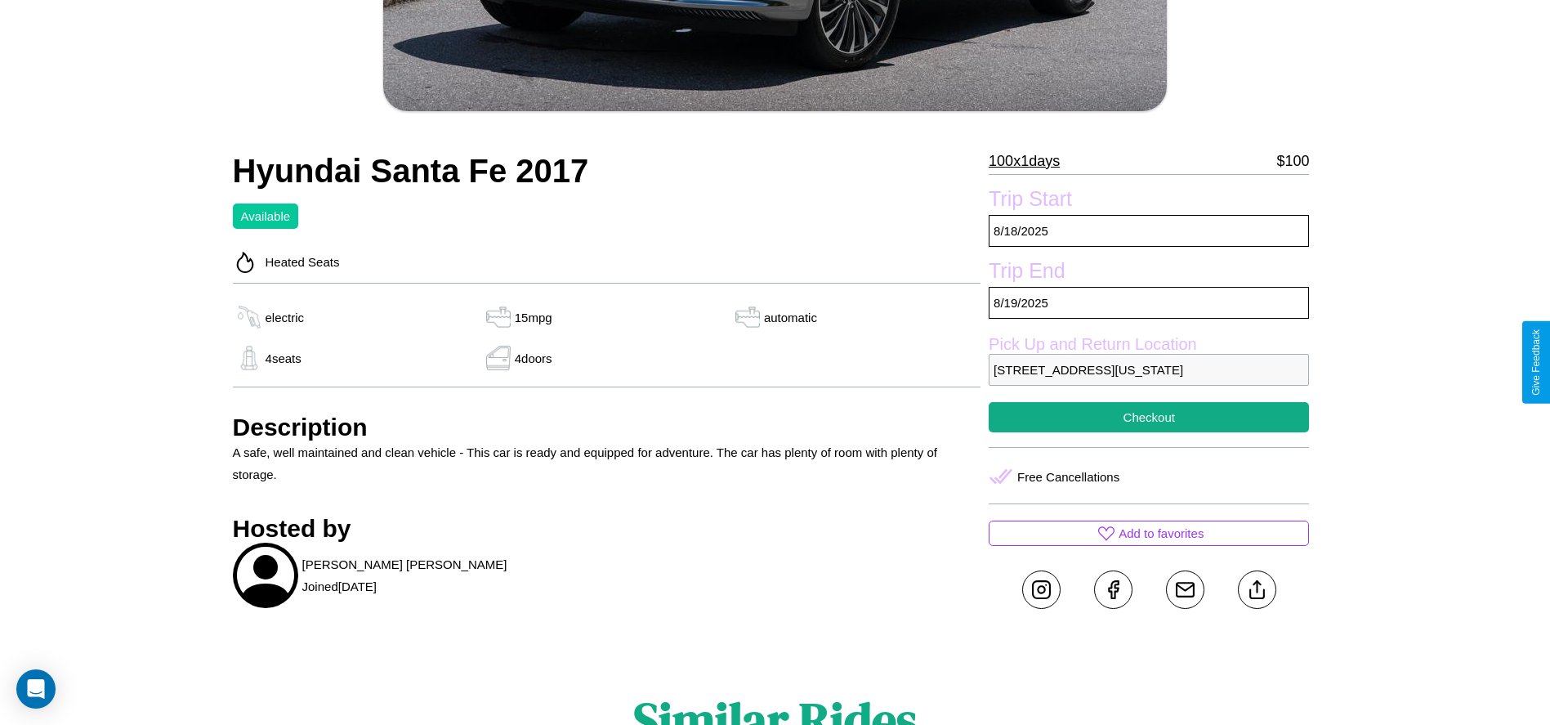
scroll to position [557, 0]
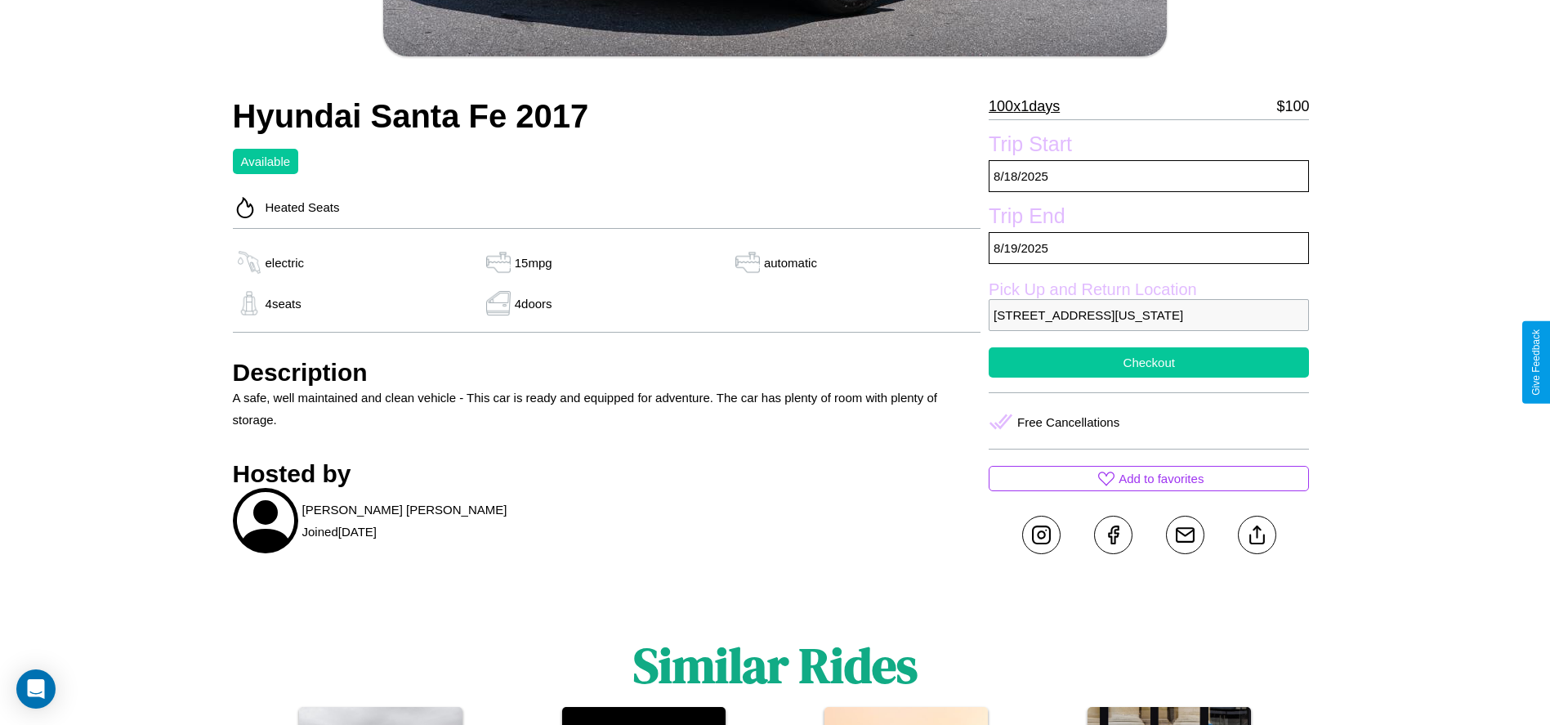
click at [1149, 362] on button "Checkout" at bounding box center [1149, 362] width 320 height 30
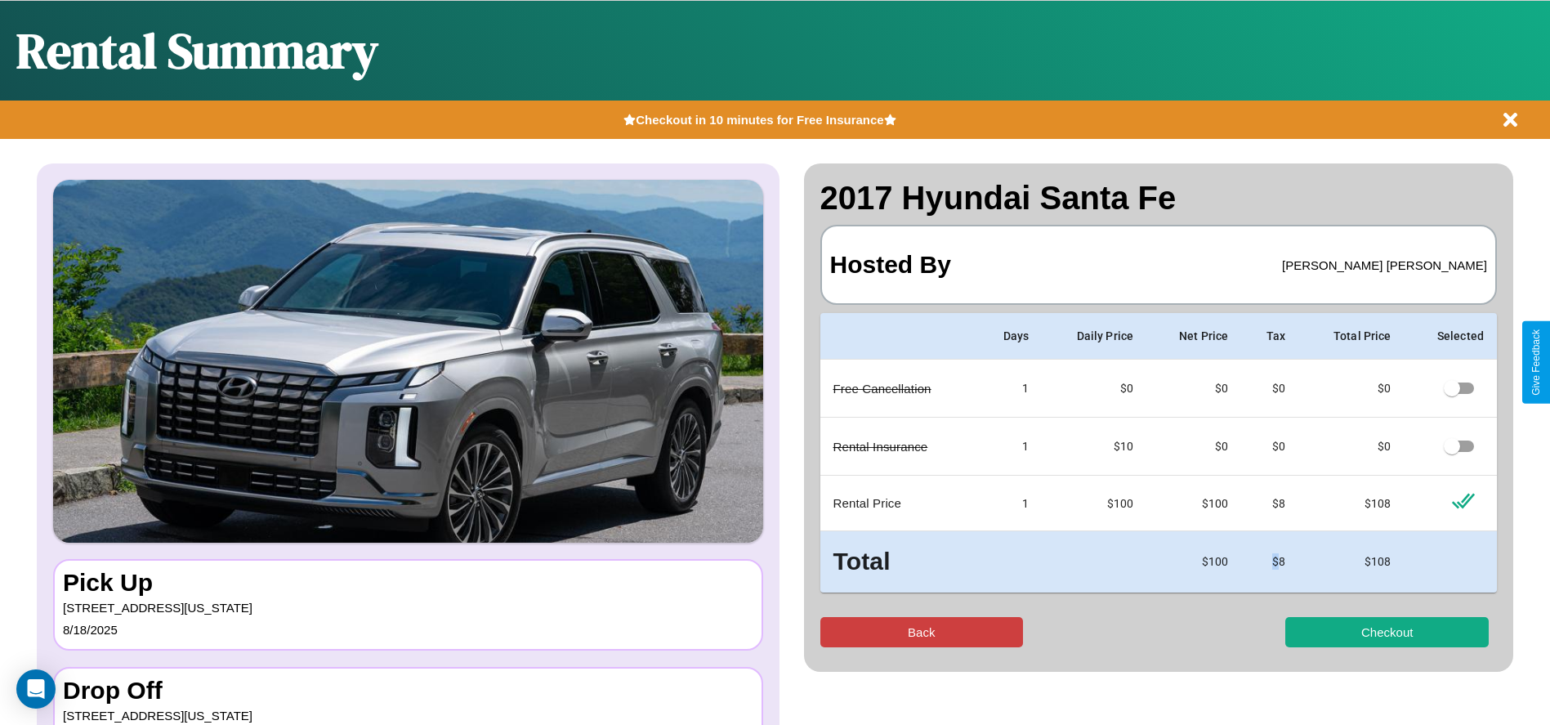
click at [921, 632] on button "Back" at bounding box center [923, 632] width 204 height 30
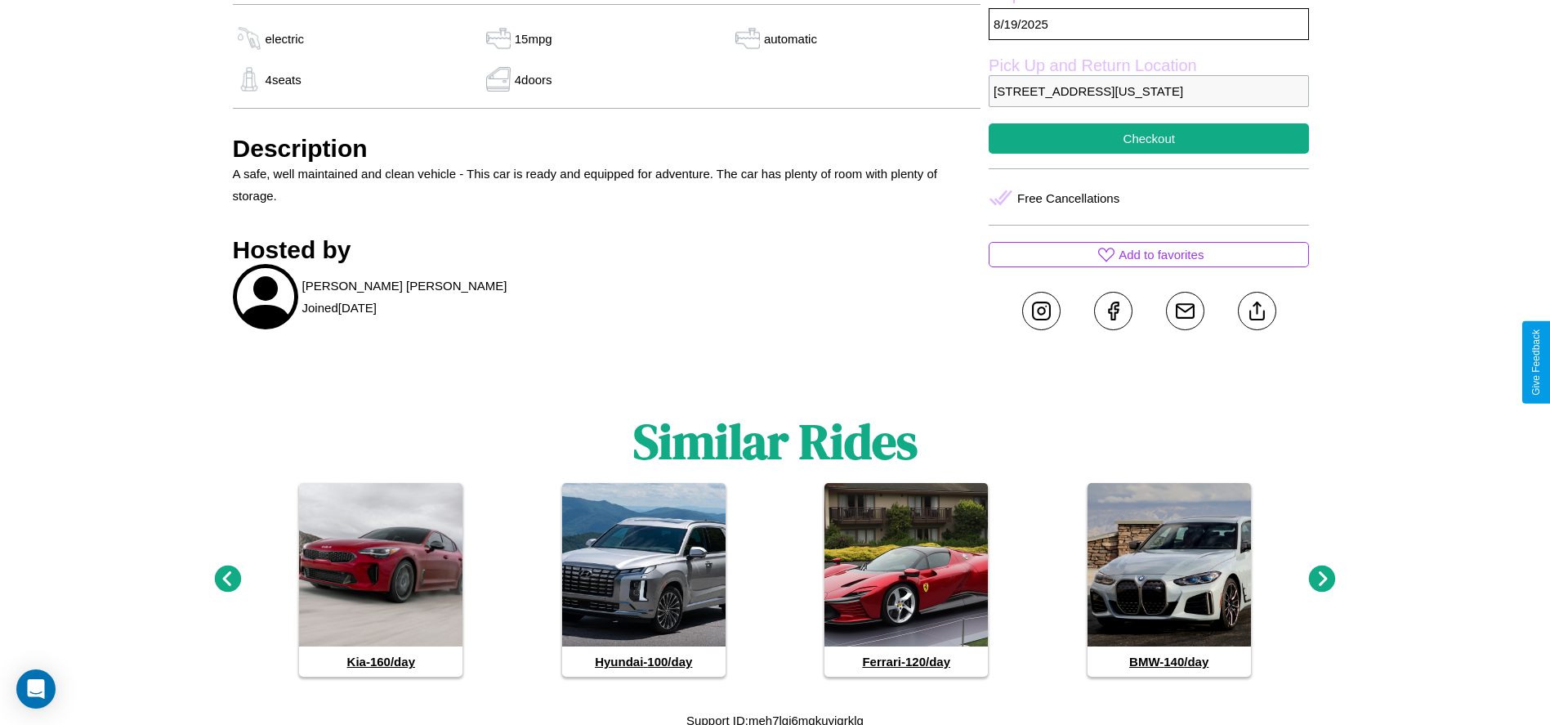
scroll to position [788, 0]
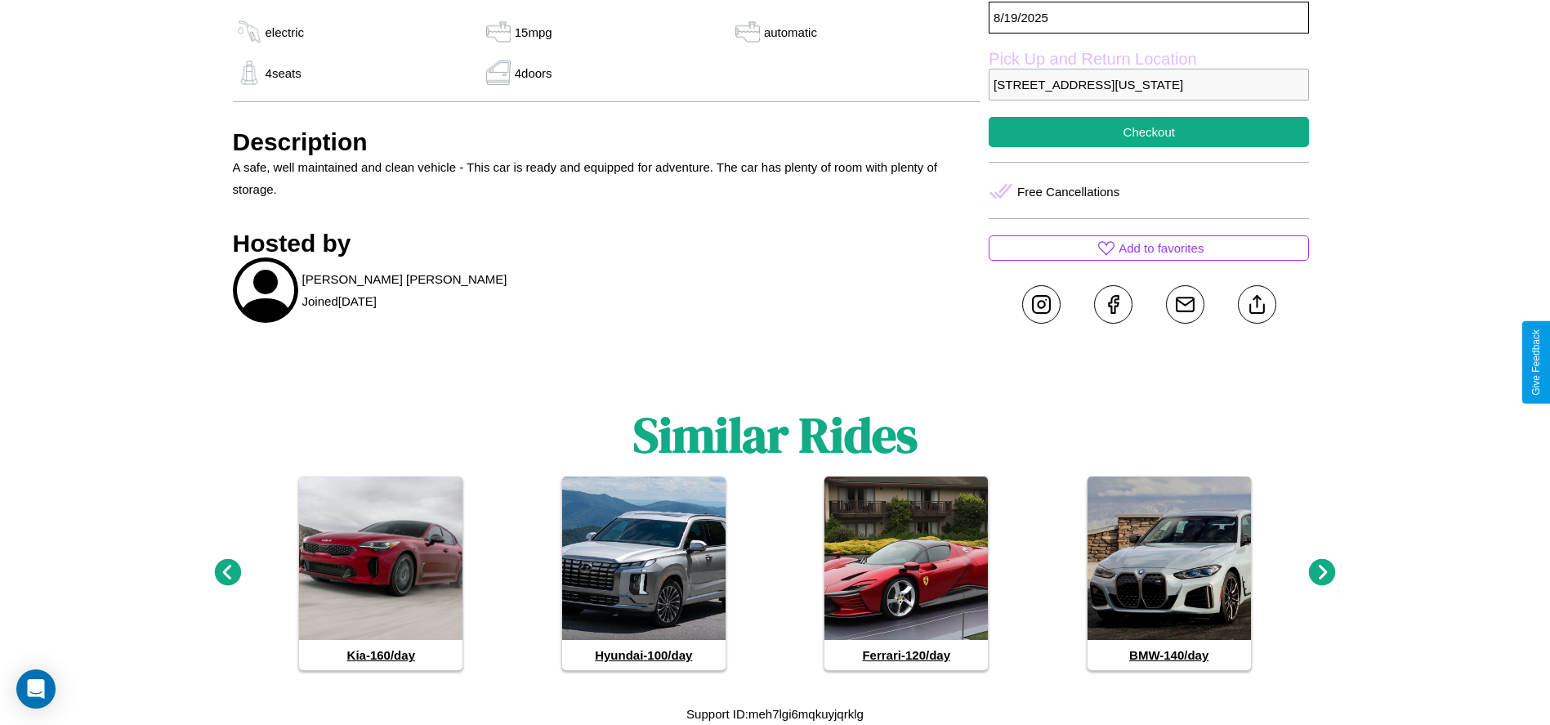
click at [227, 573] on icon at bounding box center [227, 572] width 27 height 27
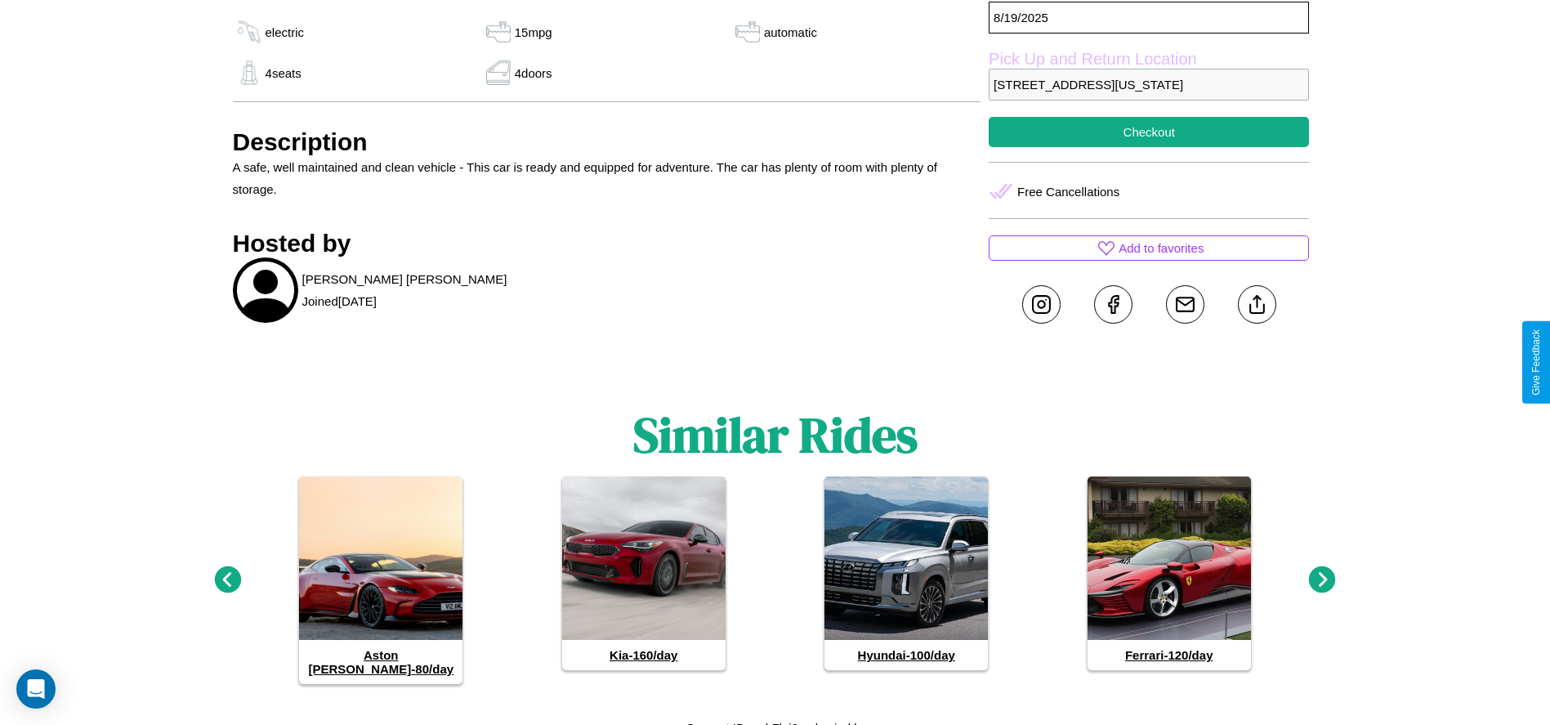
click at [1322, 573] on icon at bounding box center [1322, 579] width 27 height 27
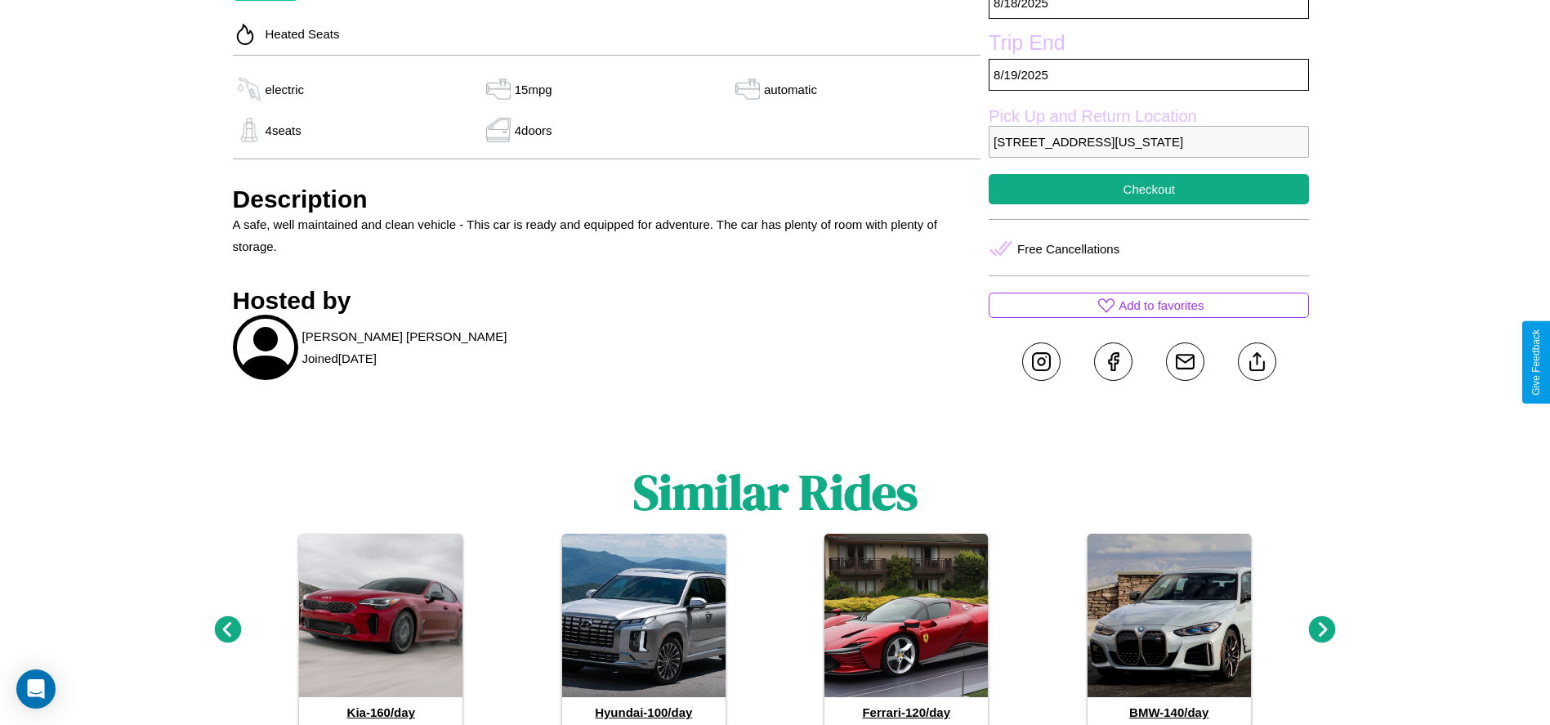
scroll to position [730, 0]
click at [1257, 362] on line at bounding box center [1257, 359] width 0 height 11
